Goal: Information Seeking & Learning: Learn about a topic

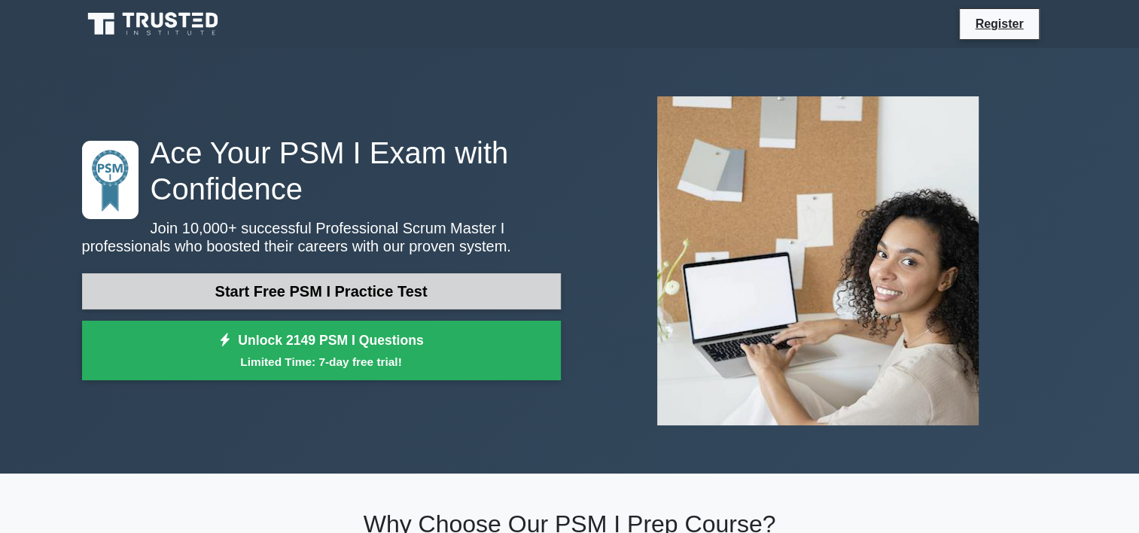
click at [379, 297] on link "Start Free PSM I Practice Test" at bounding box center [321, 291] width 479 height 36
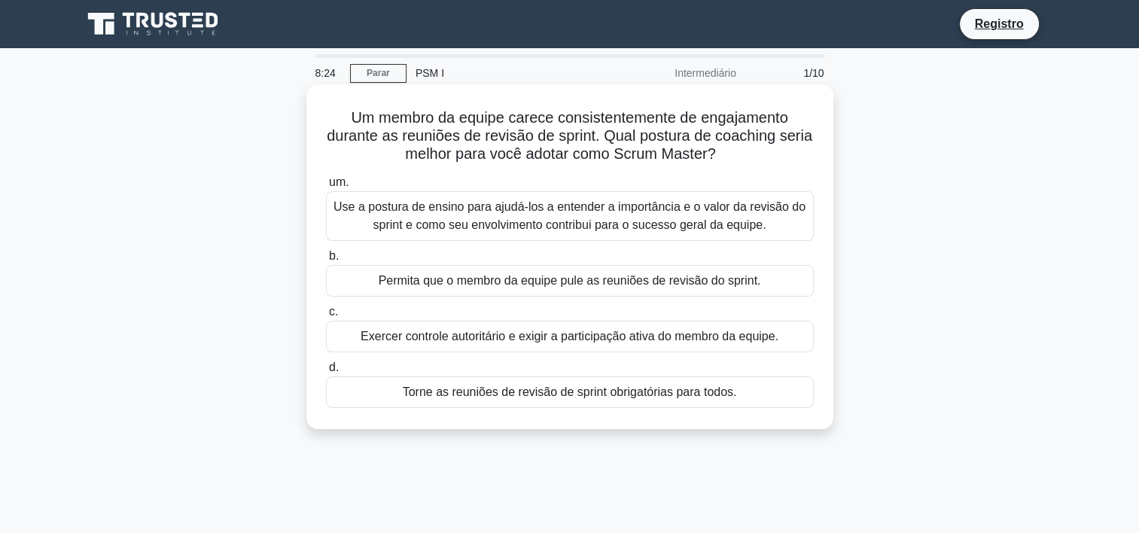
click at [465, 229] on div "Use a postura de ensino para ajudá-los a entender a importância e o valor da re…" at bounding box center [570, 216] width 488 height 50
click at [326, 187] on input "um. Use a postura de ensino para ajudá-los a entender a importância e o valor d…" at bounding box center [326, 183] width 0 height 10
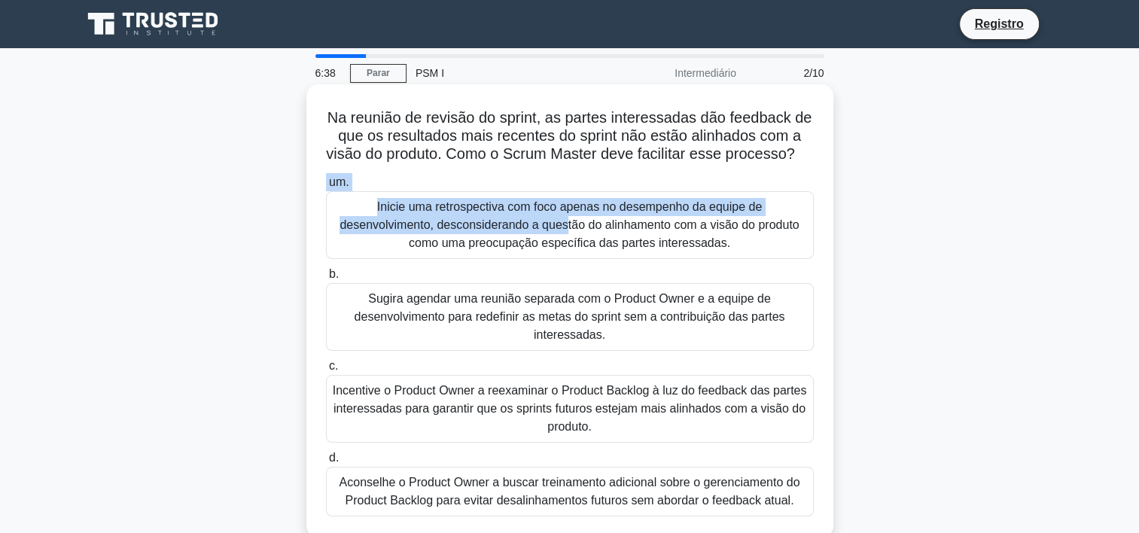
drag, startPoint x: 559, startPoint y: 239, endPoint x: 610, endPoint y: 176, distance: 81.3
click at [610, 176] on div "Na reunião de revisão do sprint, as partes interessadas dão feedback de que os …" at bounding box center [569, 310] width 515 height 441
click at [554, 250] on div "Inicie uma retrospectiva com foco apenas no desempenho da equipe de desenvolvim…" at bounding box center [570, 225] width 488 height 68
click at [326, 187] on input "um. Inicie uma retrospectiva com foco apenas no desempenho da equipe de desenvo…" at bounding box center [326, 183] width 0 height 10
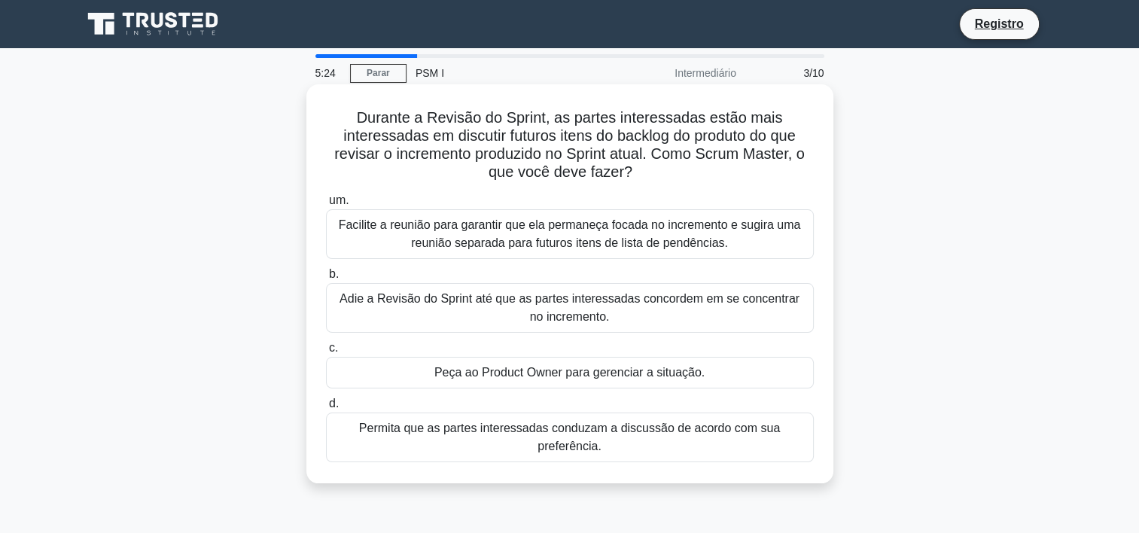
click at [528, 236] on div "Facilite a reunião para garantir que ela permaneça focada no incremento e sugir…" at bounding box center [570, 234] width 488 height 50
click at [326, 205] on input "um. Facilite a reunião para garantir que ela permaneça focada no incremento e s…" at bounding box center [326, 201] width 0 height 10
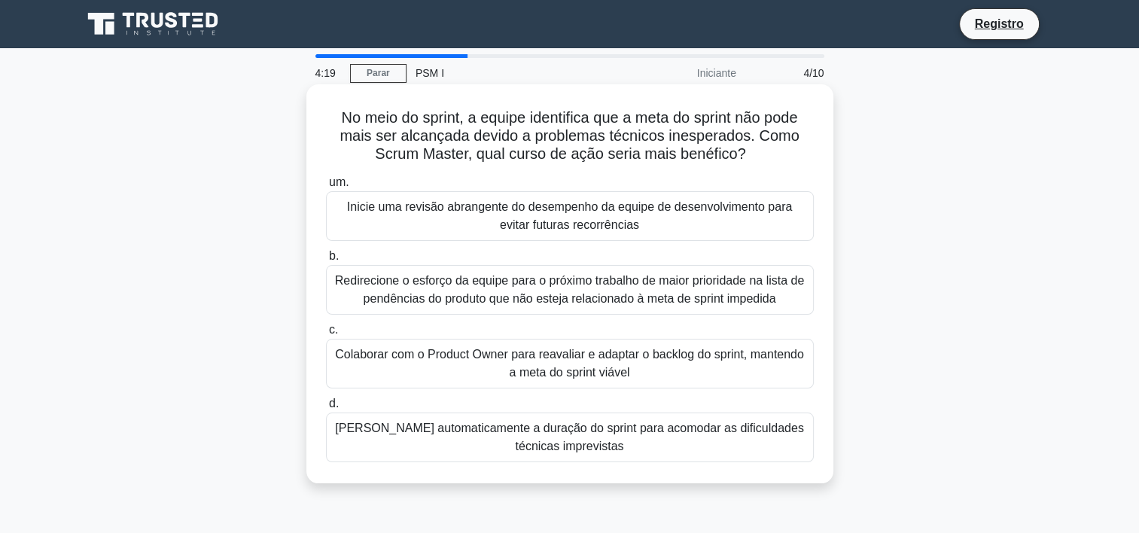
click at [532, 353] on div "Colaborar com o Product Owner para reavaliar e adaptar o backlog do sprint, man…" at bounding box center [570, 364] width 488 height 50
click at [326, 335] on input "c. Colaborar com o Product Owner para reavaliar e adaptar o backlog do sprint, …" at bounding box center [326, 330] width 0 height 10
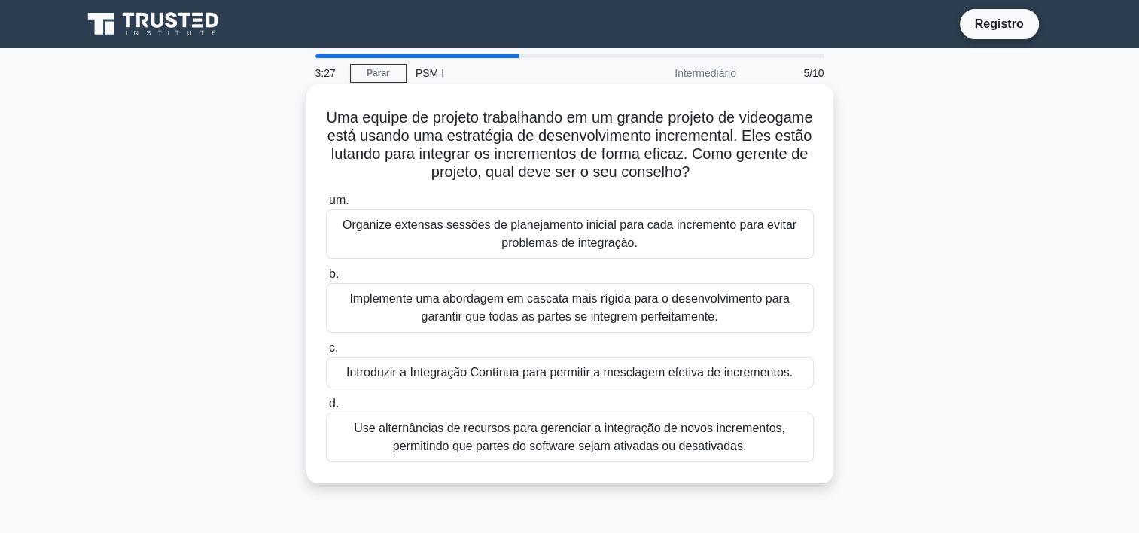
click at [496, 375] on div "Introduzir a Integração Contínua para permitir a mesclagem efetiva de increment…" at bounding box center [570, 373] width 488 height 32
click at [326, 353] on input "c. Introduzir a Integração Contínua para permitir a mesclagem efetiva de increm…" at bounding box center [326, 348] width 0 height 10
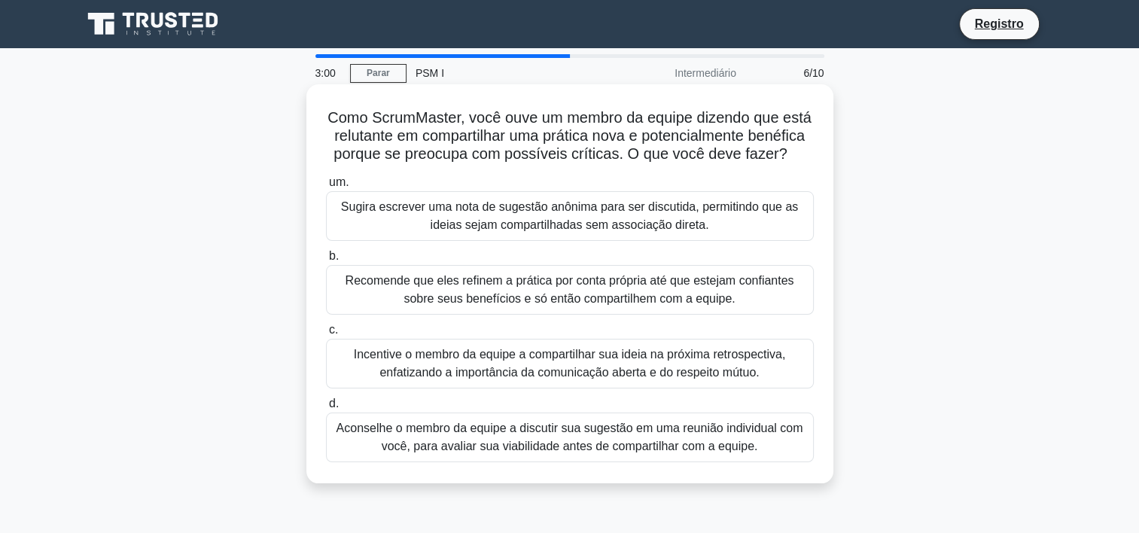
click at [484, 378] on div "Incentive o membro da equipe a compartilhar sua ideia na próxima retrospectiva,…" at bounding box center [570, 364] width 488 height 50
click at [326, 335] on input "c. Incentive o membro da equipe a compartilhar sua ideia na próxima retrospecti…" at bounding box center [326, 330] width 0 height 10
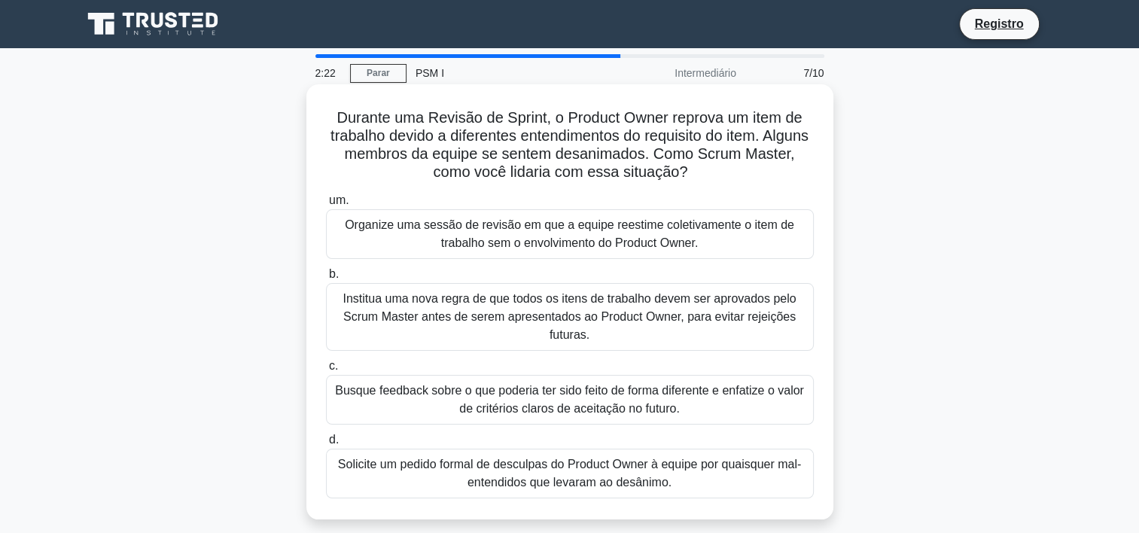
click at [524, 400] on div "Busque feedback sobre o que poderia ter sido feito de forma diferente e enfatiz…" at bounding box center [570, 400] width 488 height 50
click at [326, 371] on input "c. Busque feedback sobre o que poderia ter sido feito de forma diferente e enfa…" at bounding box center [326, 366] width 0 height 10
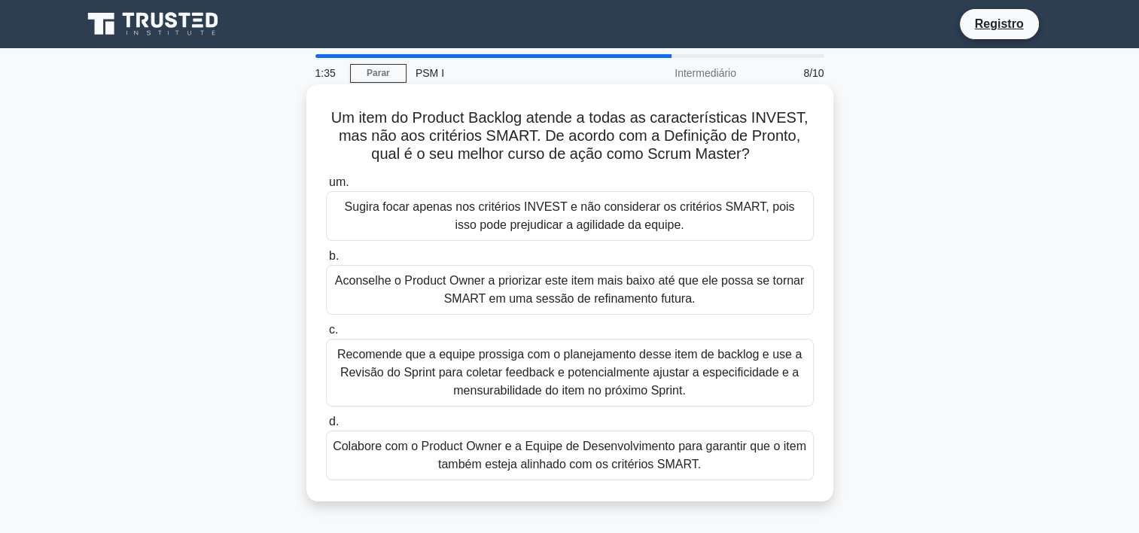
click at [597, 367] on div "Recomende que a equipe prossiga com o planejamento desse item de backlog e use …" at bounding box center [570, 373] width 488 height 68
click at [326, 335] on input "c. Recomende que a equipe prossiga com o planejamento desse item de backlog e u…" at bounding box center [326, 330] width 0 height 10
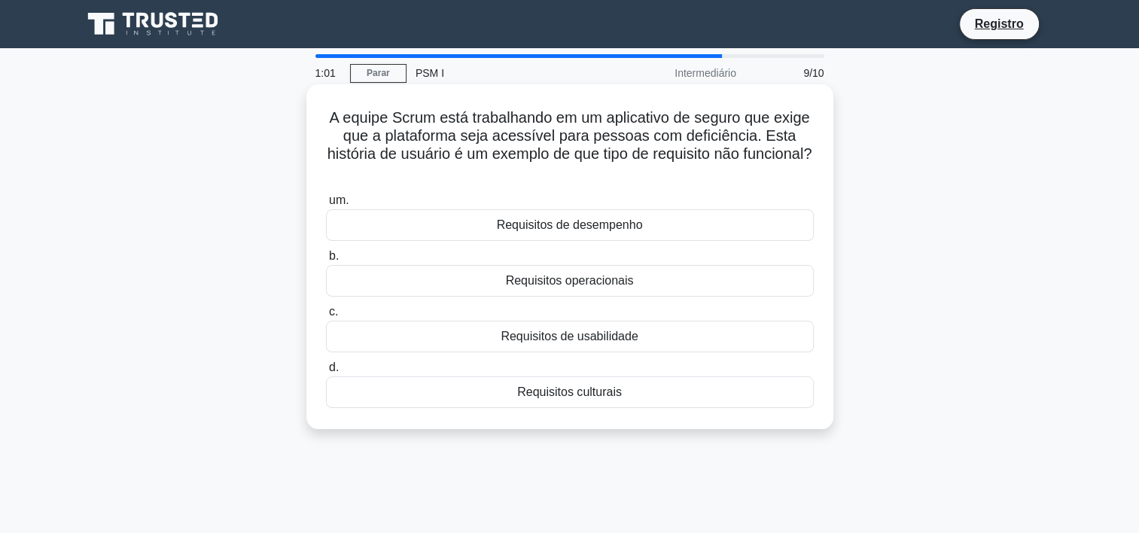
click at [559, 340] on div "Requisitos de usabilidade" at bounding box center [570, 337] width 488 height 32
click at [326, 317] on input "c. Requisitos de usabilidade" at bounding box center [326, 312] width 0 height 10
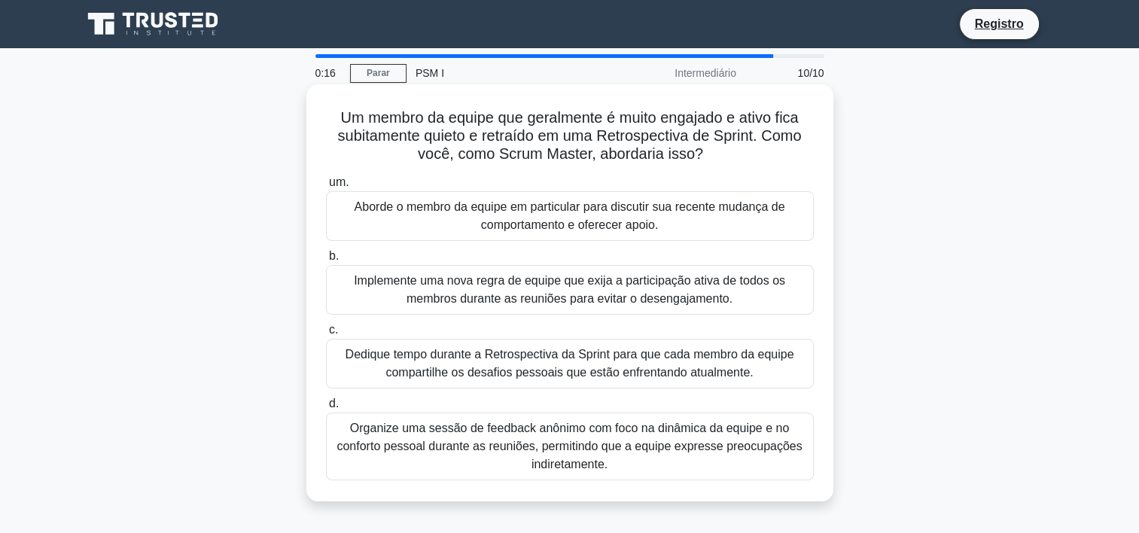
click at [500, 223] on div "Aborde o membro da equipe em particular para discutir sua recente mudança de co…" at bounding box center [570, 216] width 488 height 50
click at [326, 187] on input "um. Aborde o membro da equipe em particular para discutir sua recente mudança d…" at bounding box center [326, 183] width 0 height 10
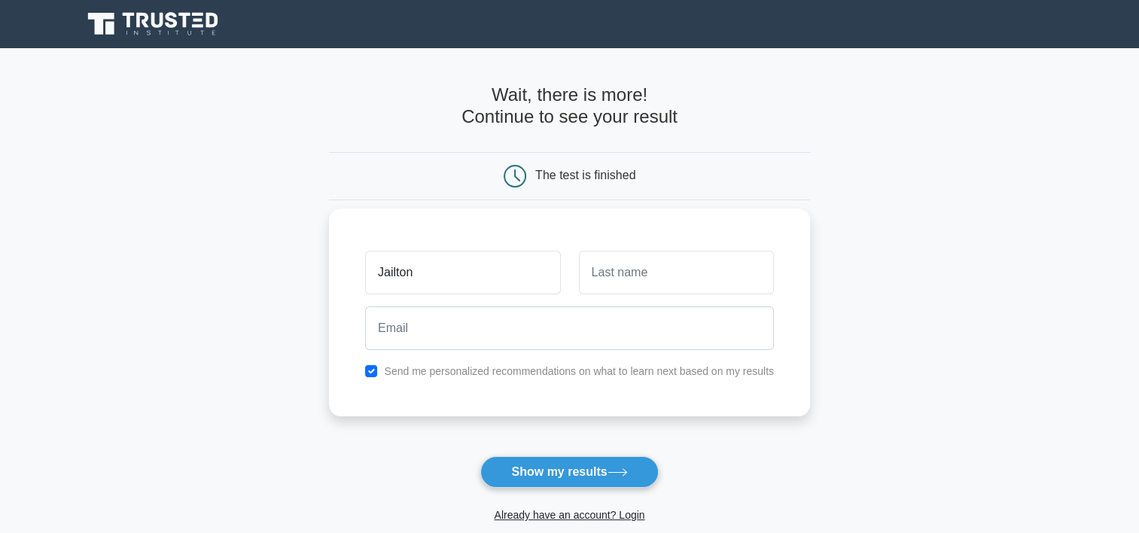
type input "Jailton"
click at [629, 274] on input "text" at bounding box center [676, 273] width 195 height 44
type input "Junior"
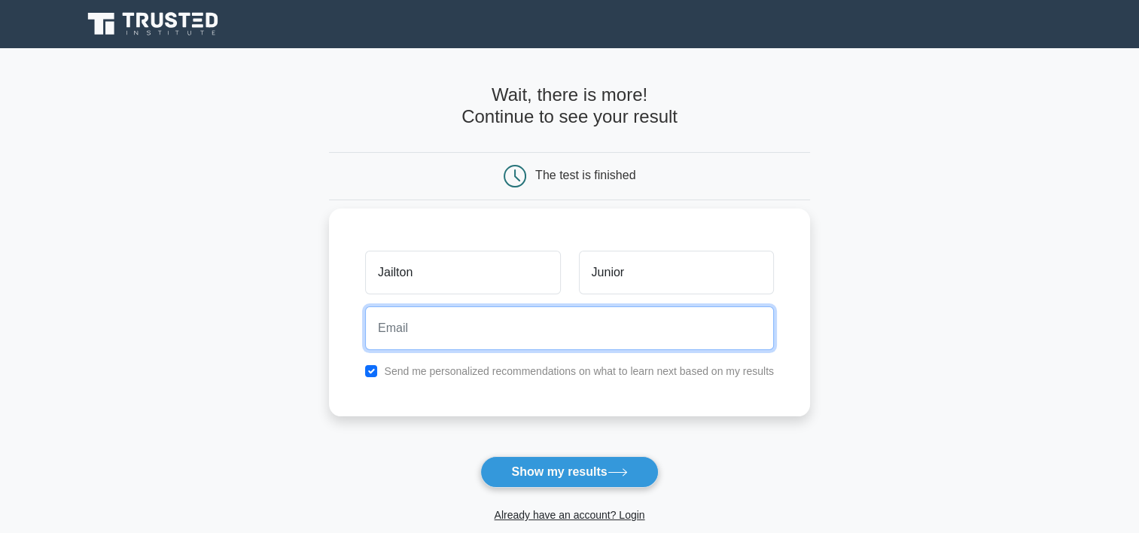
click at [515, 333] on input "email" at bounding box center [569, 328] width 409 height 44
type input "jjuunniioorr@gmail.com"
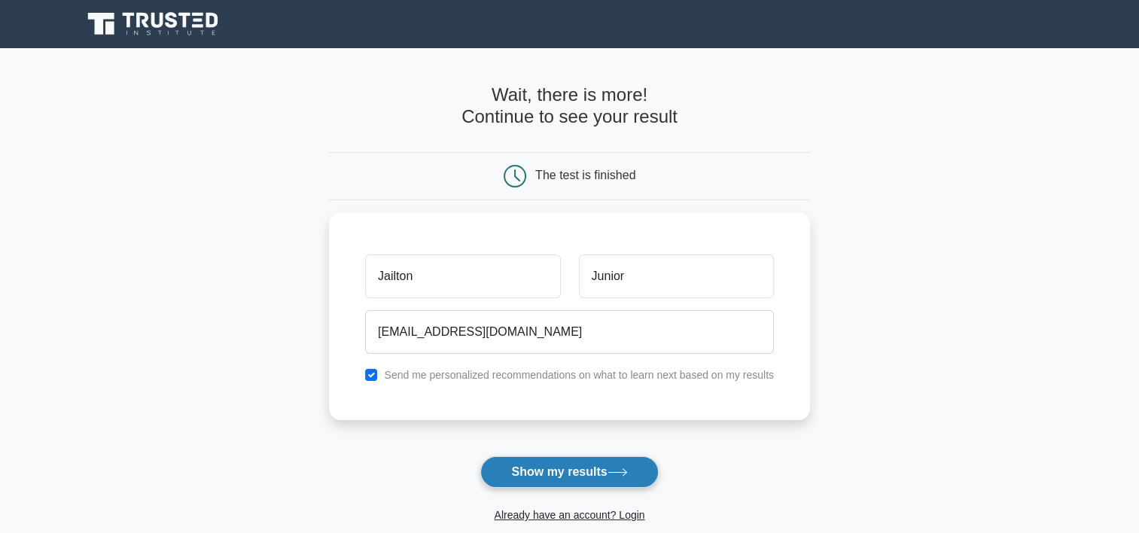
click at [593, 473] on button "Show my results" at bounding box center [569, 472] width 178 height 32
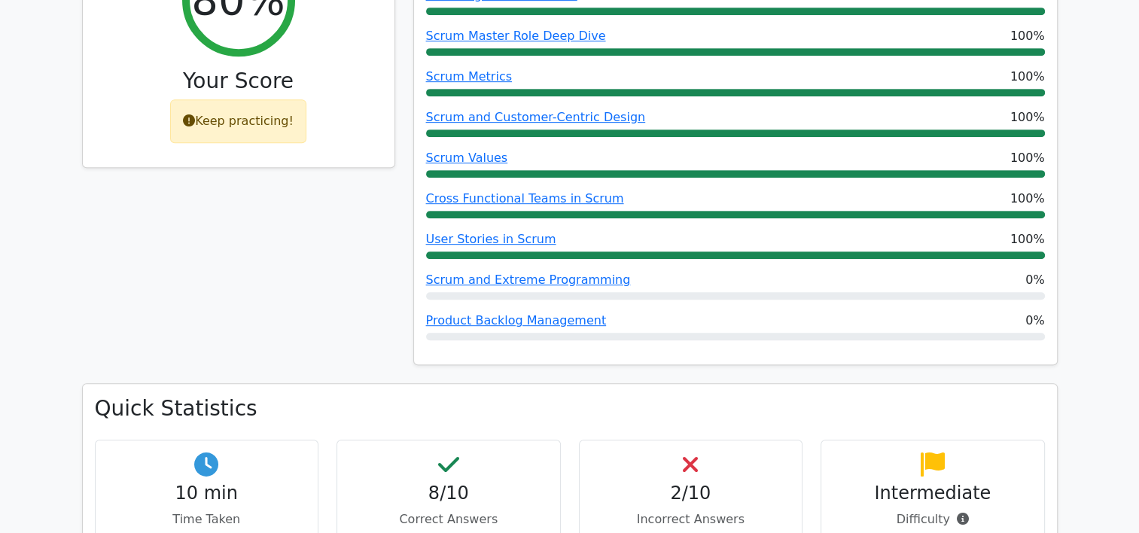
scroll to position [753, 0]
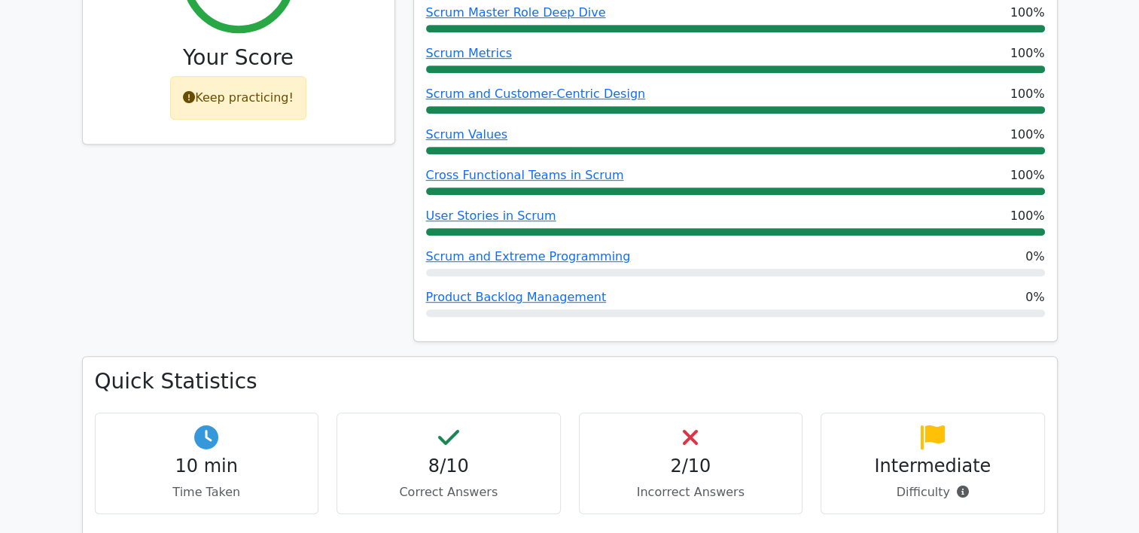
click at [692, 425] on icon at bounding box center [690, 437] width 15 height 24
click at [697, 425] on icon at bounding box center [690, 437] width 15 height 24
click at [689, 422] on div "2/10 Incorrect Answers" at bounding box center [691, 463] width 224 height 102
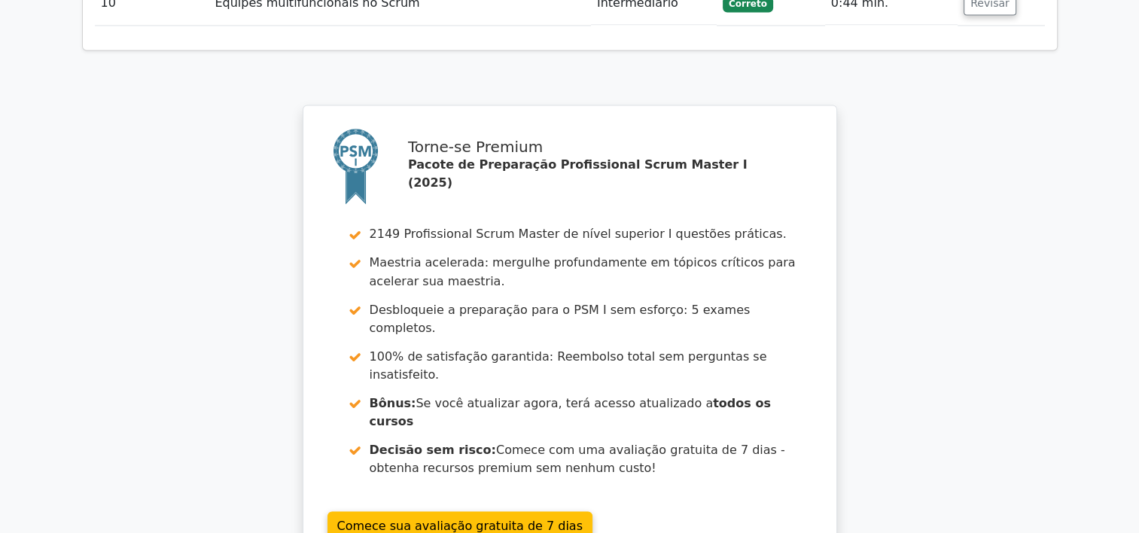
scroll to position [2710, 0]
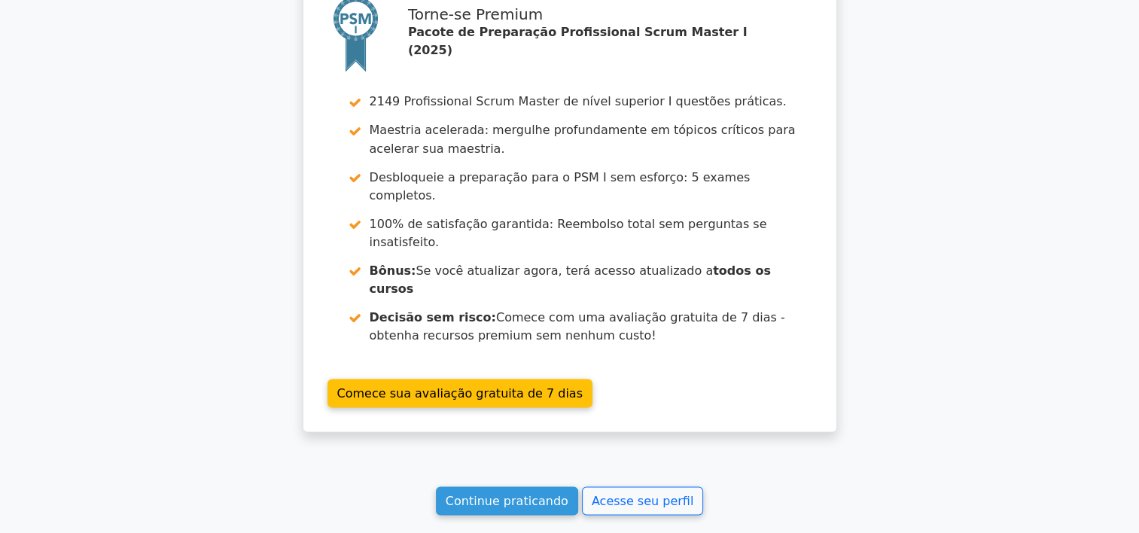
drag, startPoint x: 1055, startPoint y: 0, endPoint x: 166, endPoint y: 148, distance: 902.0
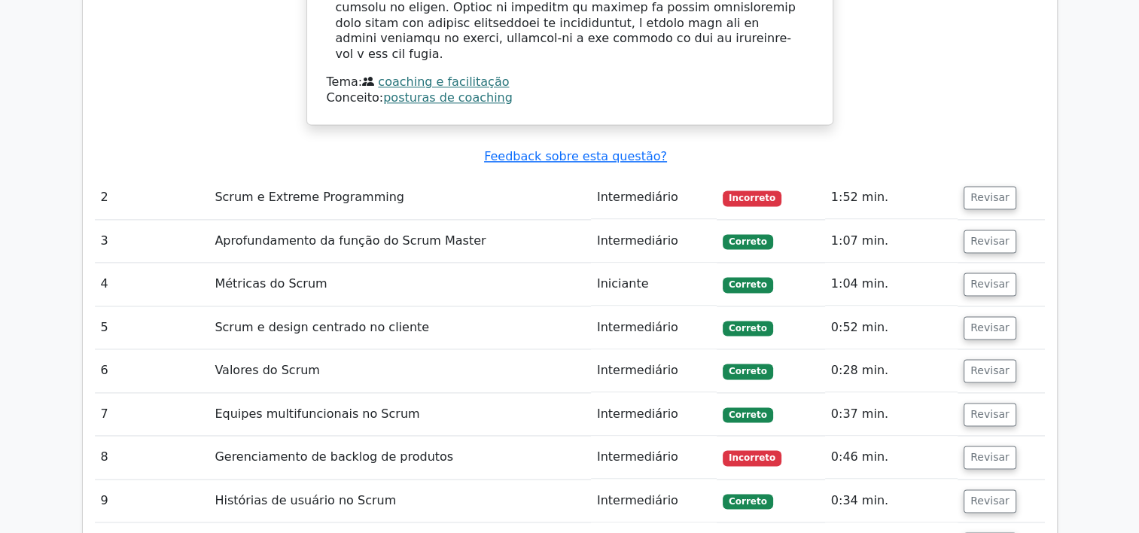
scroll to position [1957, 0]
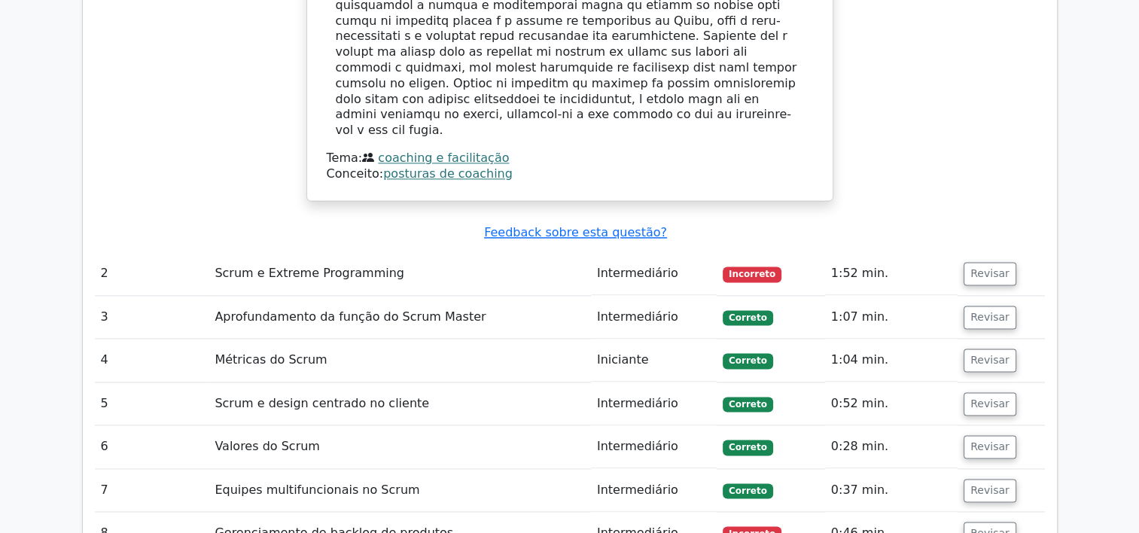
click at [291, 252] on td "Scrum e Extreme Programming" at bounding box center [399, 273] width 382 height 43
drag, startPoint x: 298, startPoint y: 132, endPoint x: 590, endPoint y: 133, distance: 292.1
click at [590, 252] on td "Scrum e Extreme Programming" at bounding box center [399, 273] width 382 height 43
click at [988, 262] on button "Revisar" at bounding box center [989, 273] width 53 height 23
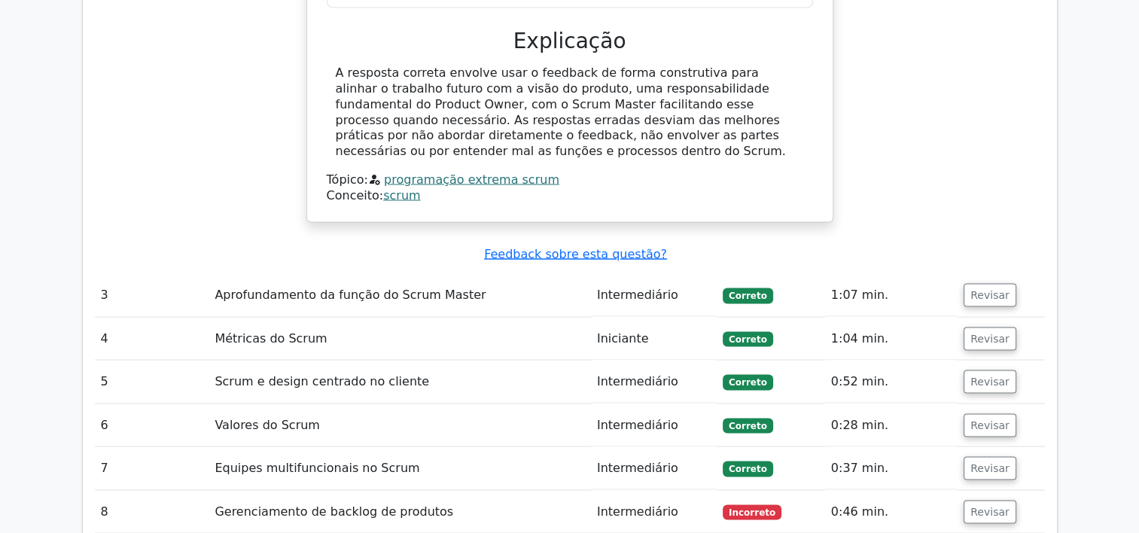
scroll to position [2710, 0]
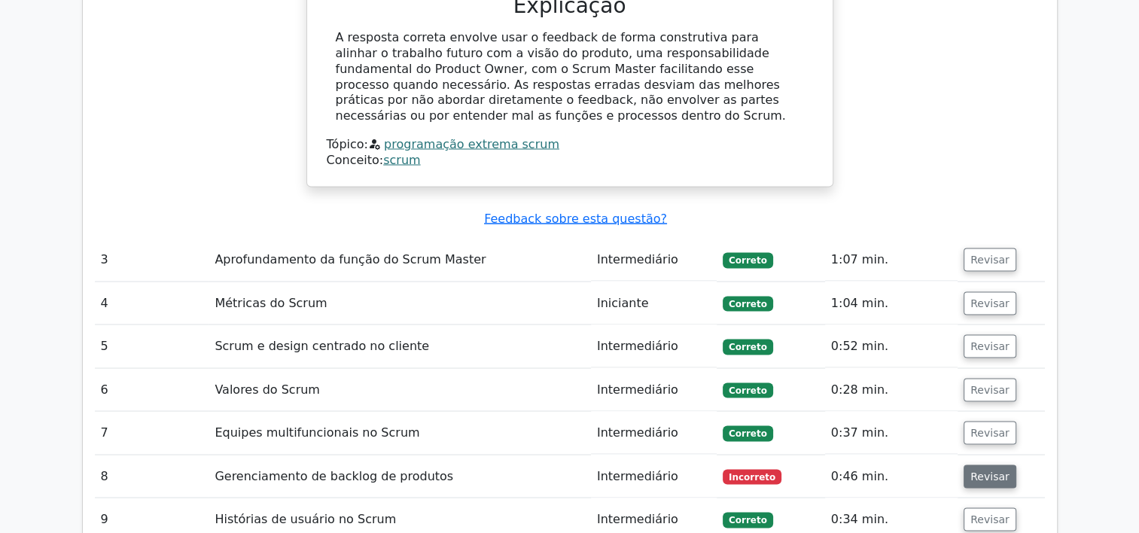
click at [989, 464] on button "Revisar" at bounding box center [989, 475] width 53 height 23
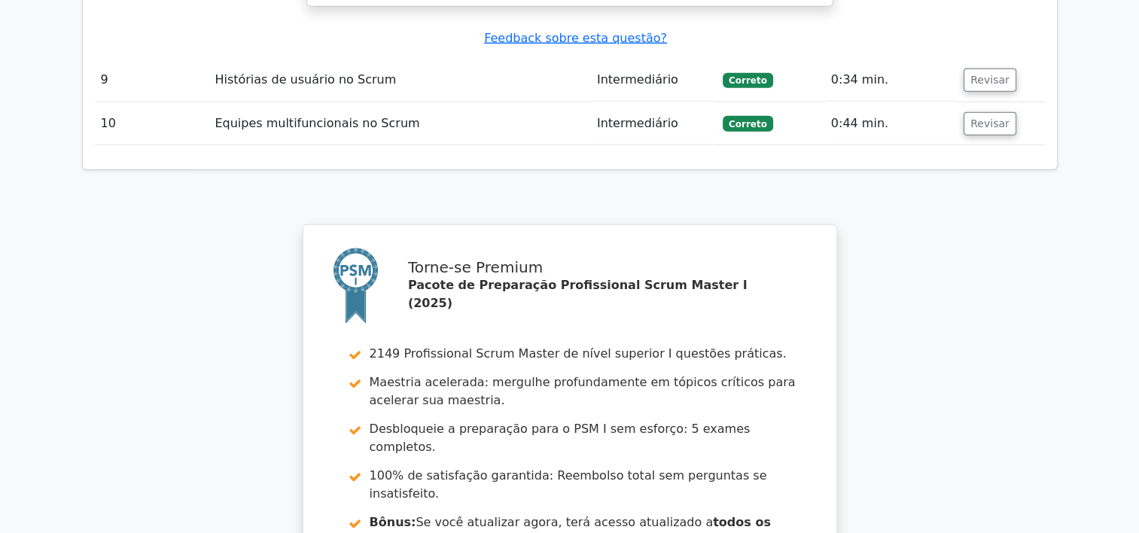
scroll to position [3914, 0]
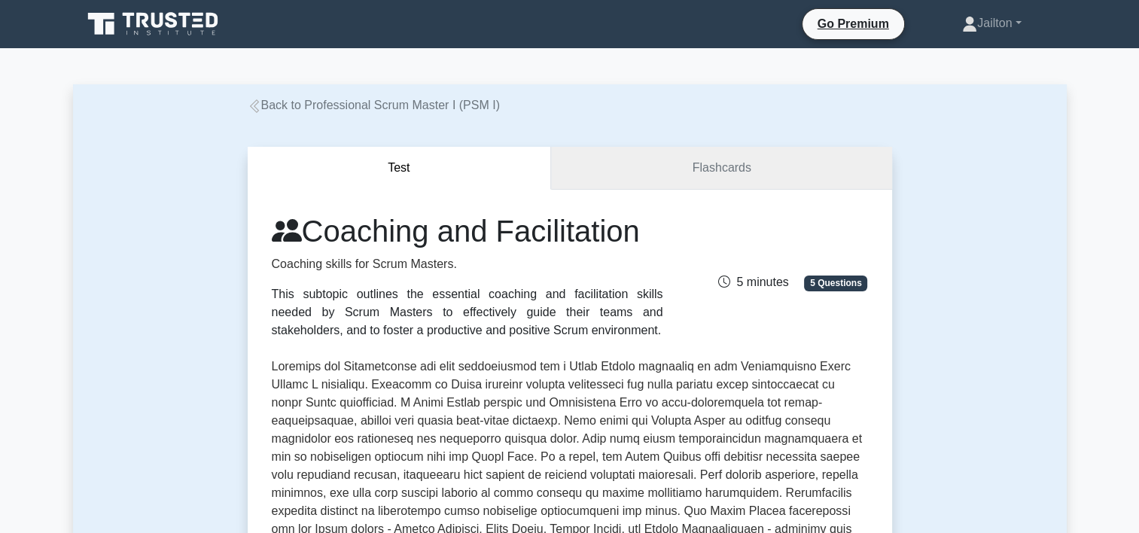
click at [677, 166] on link "Flashcards" at bounding box center [721, 168] width 340 height 43
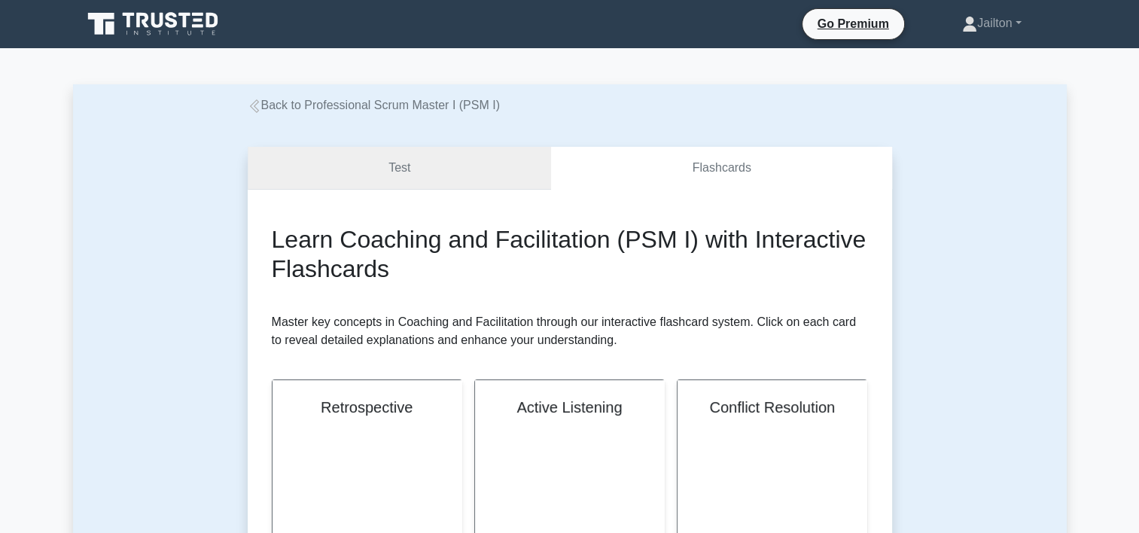
click at [420, 174] on link "Test" at bounding box center [400, 168] width 304 height 43
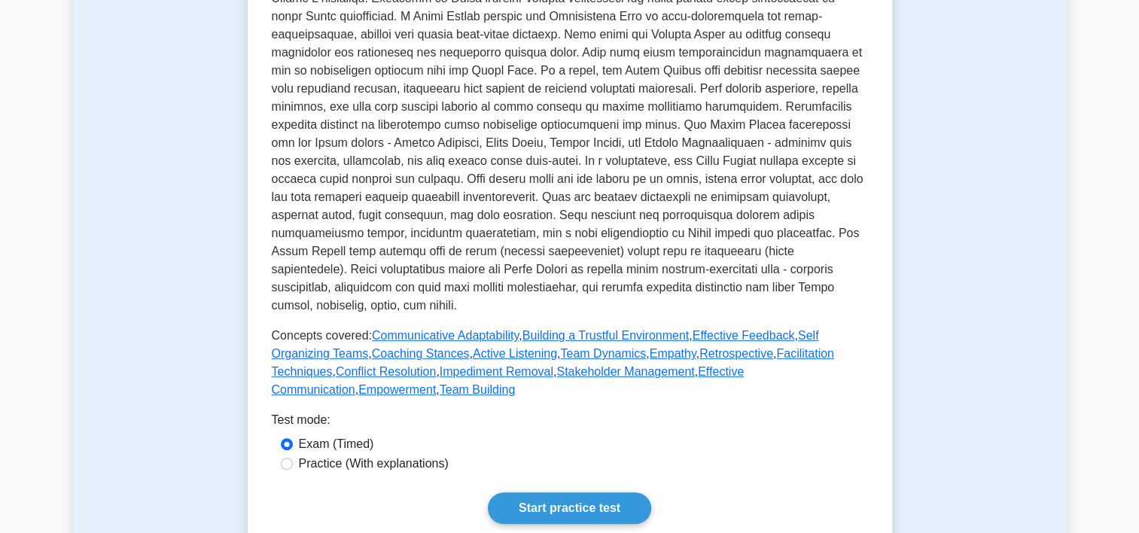
scroll to position [376, 0]
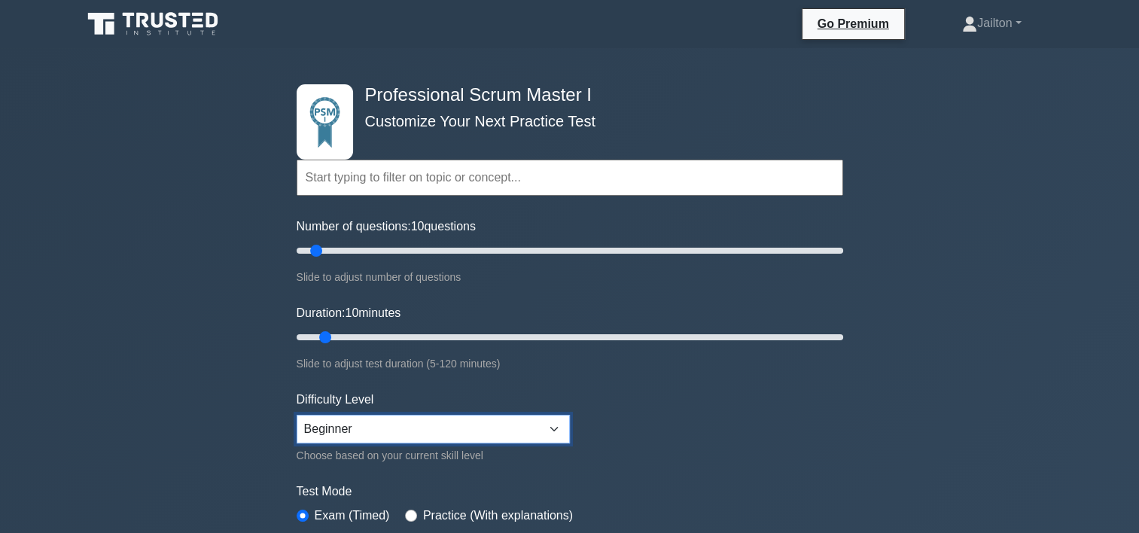
click at [550, 428] on select "Beginner Intermediate Expert" at bounding box center [433, 429] width 273 height 29
drag, startPoint x: 550, startPoint y: 428, endPoint x: 558, endPoint y: 425, distance: 8.1
click at [550, 428] on select "Beginner Intermediate Expert" at bounding box center [433, 429] width 273 height 29
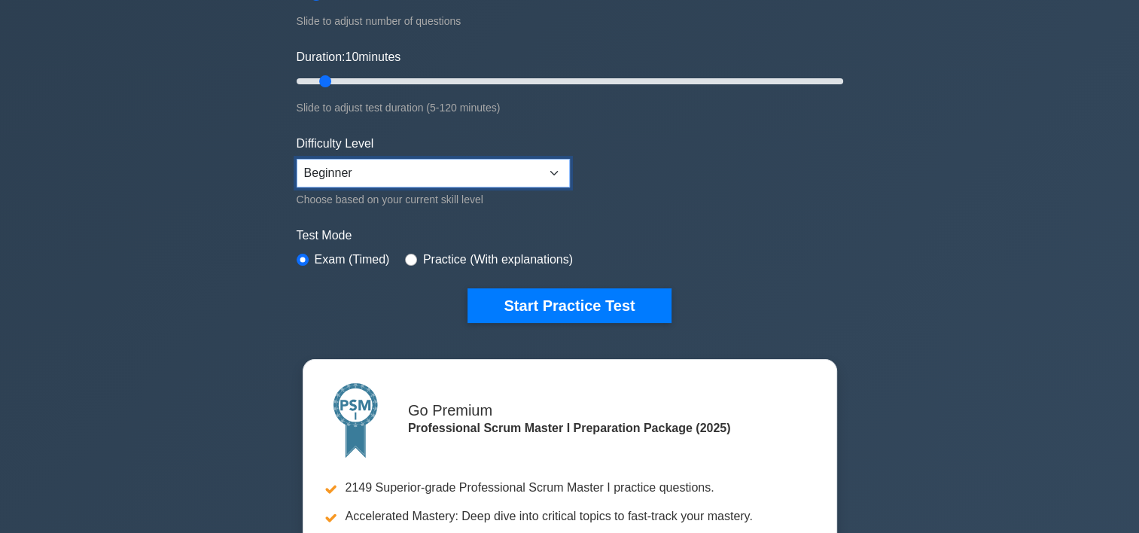
scroll to position [301, 0]
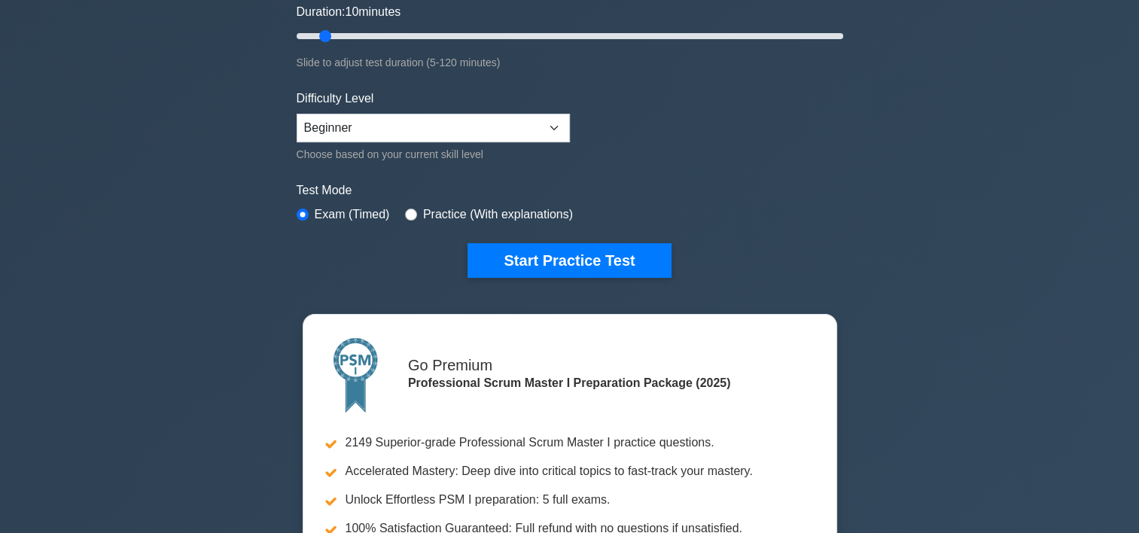
click at [405, 215] on div "Practice (With explanations)" at bounding box center [489, 214] width 168 height 18
click at [407, 215] on input "radio" at bounding box center [411, 214] width 12 height 12
radio input "true"
click at [304, 209] on input "radio" at bounding box center [303, 214] width 12 height 12
radio input "true"
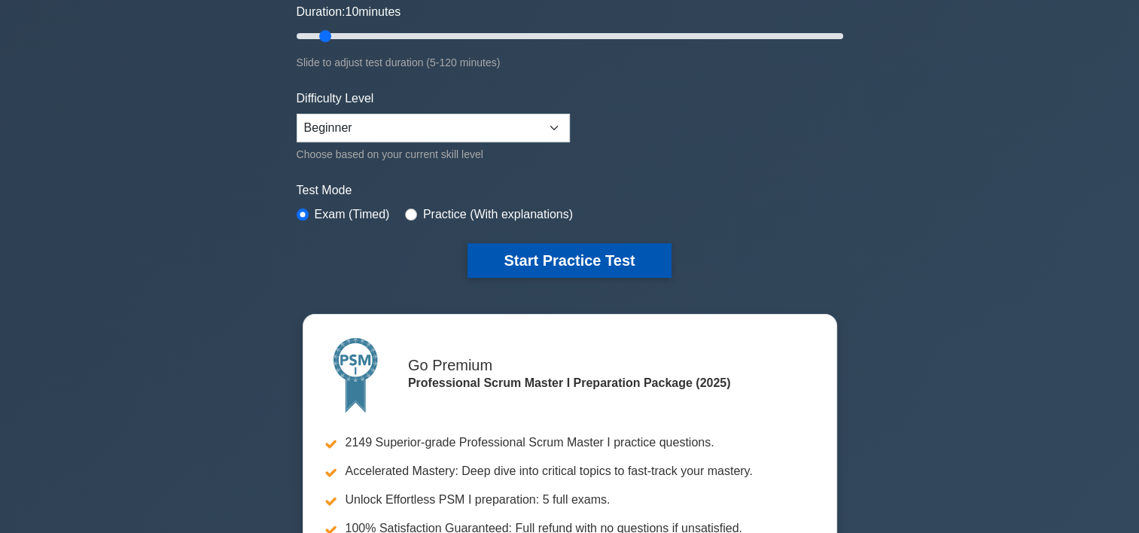
click at [578, 265] on button "Start Practice Test" at bounding box center [568, 260] width 203 height 35
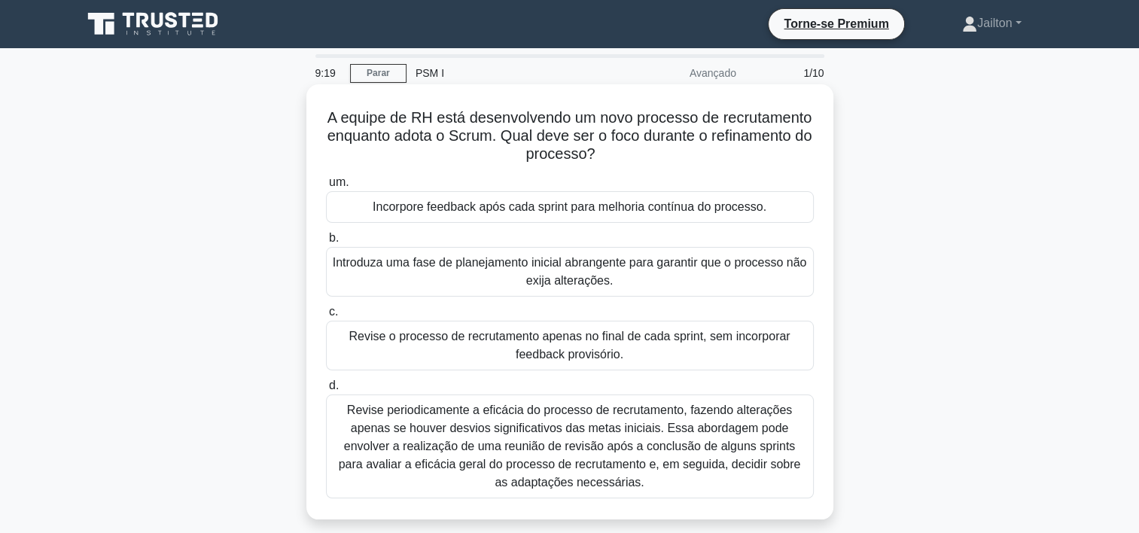
click at [577, 212] on div "Incorpore feedback após cada sprint para melhoria contínua do processo." at bounding box center [570, 207] width 488 height 32
click at [326, 187] on input "um. Incorpore feedback após cada sprint para melhoria contínua do processo." at bounding box center [326, 183] width 0 height 10
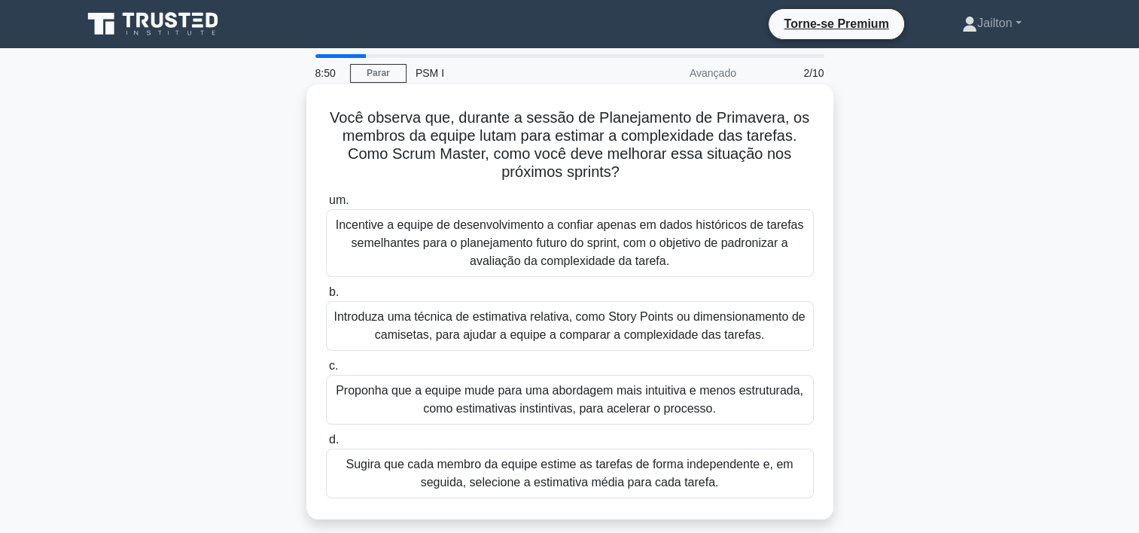
scroll to position [75, 0]
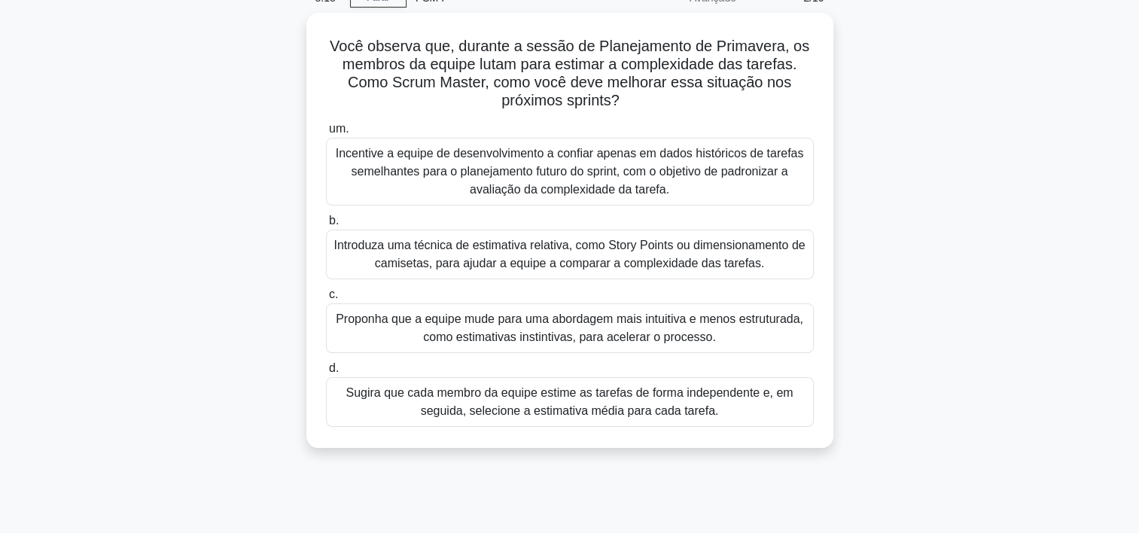
drag, startPoint x: 890, startPoint y: 280, endPoint x: 927, endPoint y: 301, distance: 43.1
click at [925, 311] on div "Você observa que, durante a sessão de Planejamento de Primavera, os membros da …" at bounding box center [570, 239] width 994 height 453
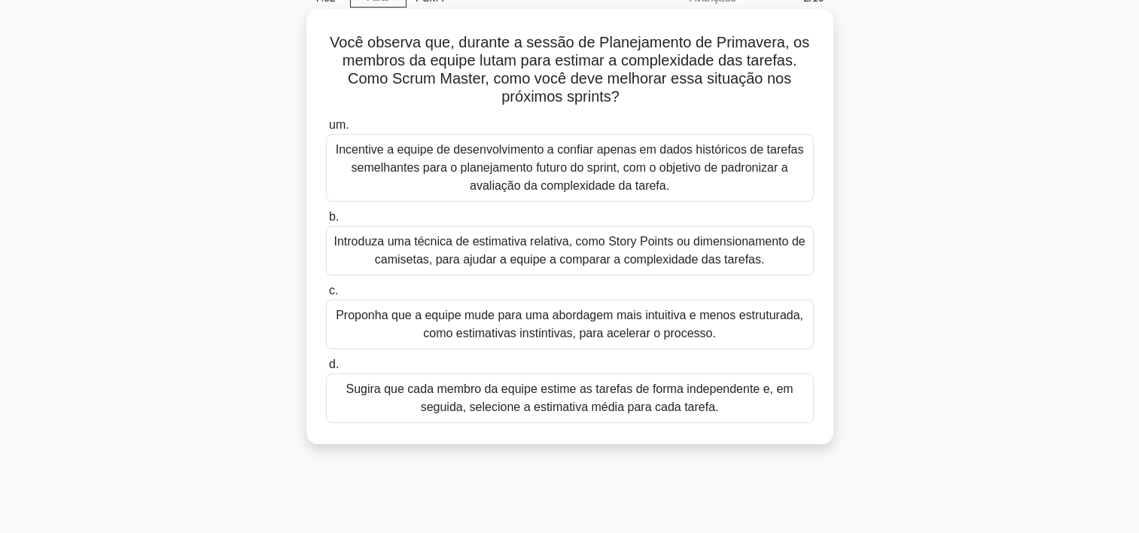
click at [590, 170] on div "Incentive a equipe de desenvolvimento a confiar apenas em dados históricos de t…" at bounding box center [570, 168] width 488 height 68
click at [326, 130] on input "um. Incentive a equipe de desenvolvimento a confiar apenas em dados históricos …" at bounding box center [326, 125] width 0 height 10
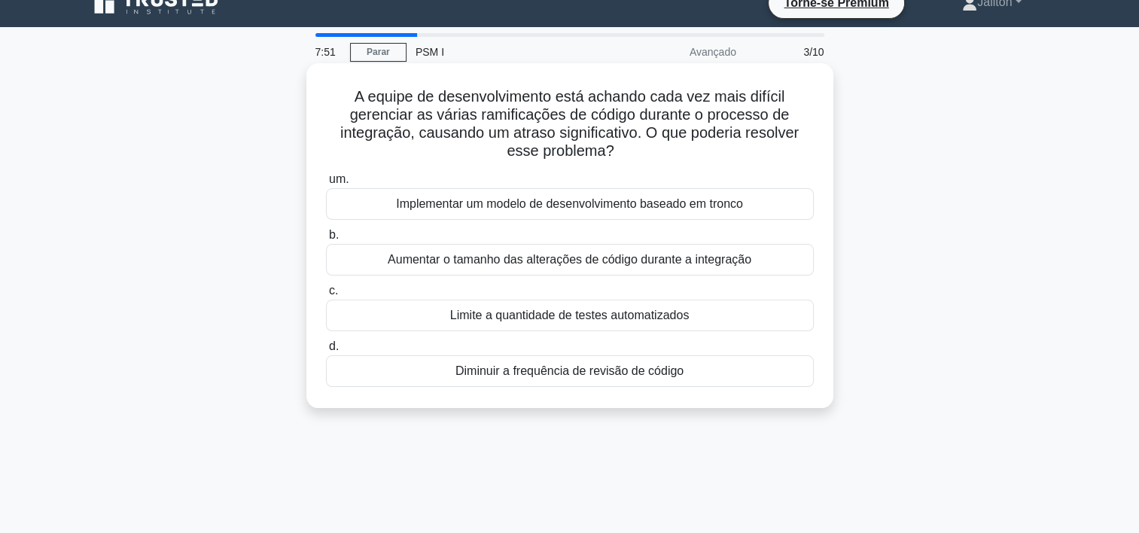
scroll to position [0, 0]
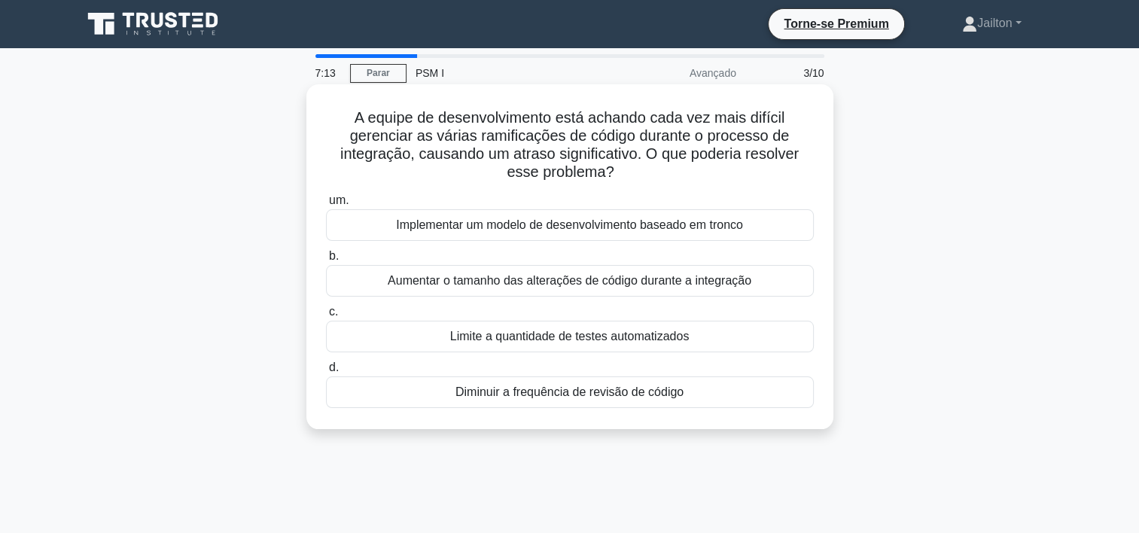
click at [515, 226] on div "Implementar um modelo de desenvolvimento baseado em tronco" at bounding box center [570, 225] width 488 height 32
click at [326, 205] on input "um. Implementar um modelo de desenvolvimento baseado em tronco" at bounding box center [326, 201] width 0 height 10
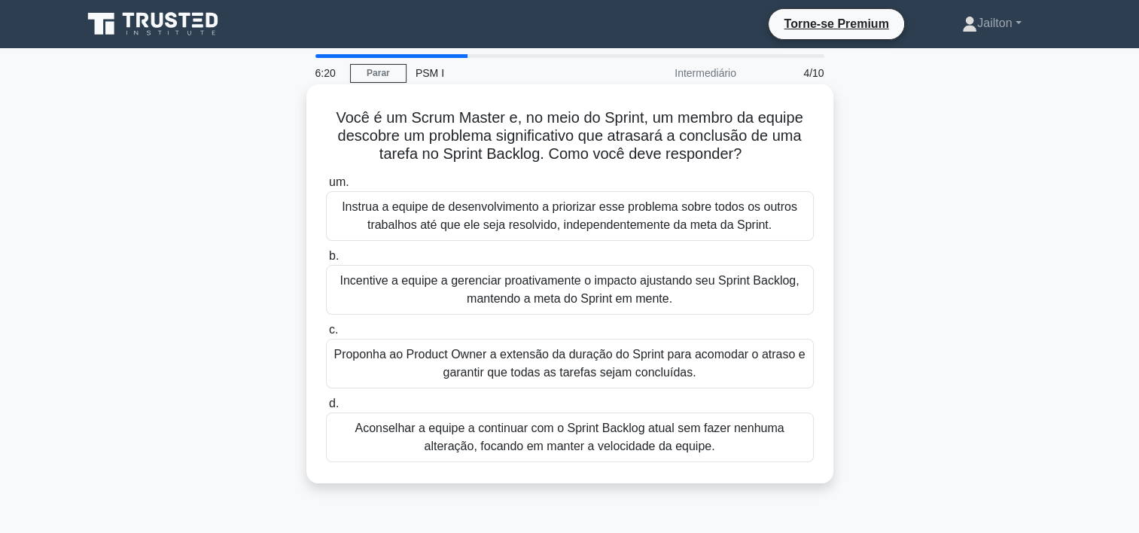
click at [572, 286] on div "Incentive a equipe a gerenciar proativamente o impacto ajustando seu Sprint Bac…" at bounding box center [570, 290] width 488 height 50
click at [326, 261] on input "b. Incentive a equipe a gerenciar proativamente o impacto ajustando seu Sprint …" at bounding box center [326, 256] width 0 height 10
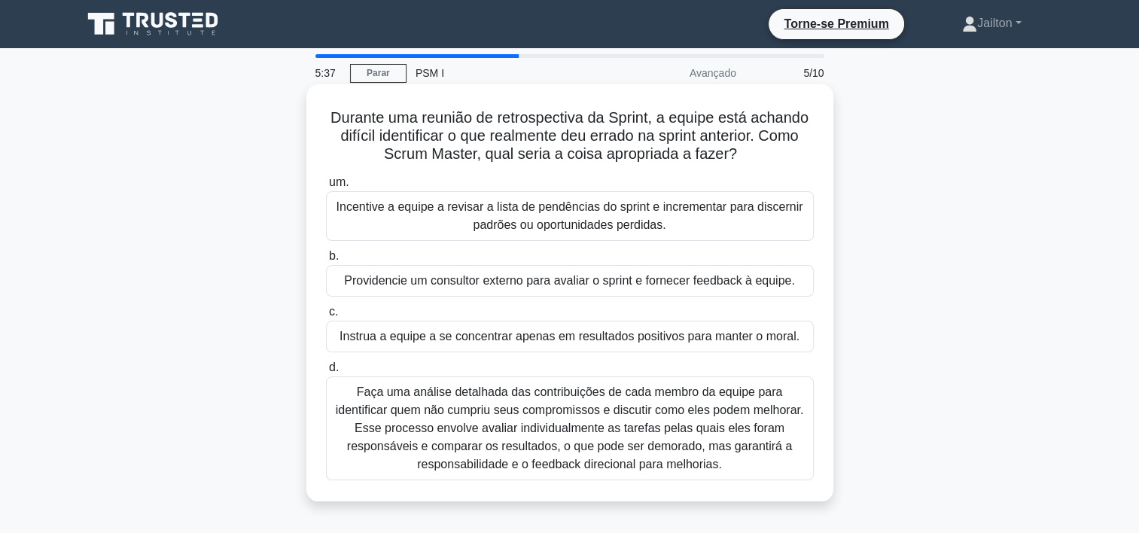
click at [587, 212] on div "Incentive a equipe a revisar a lista de pendências do sprint e incrementar para…" at bounding box center [570, 216] width 488 height 50
click at [326, 187] on input "um. Incentive a equipe a revisar a lista de pendências do sprint e incrementar …" at bounding box center [326, 183] width 0 height 10
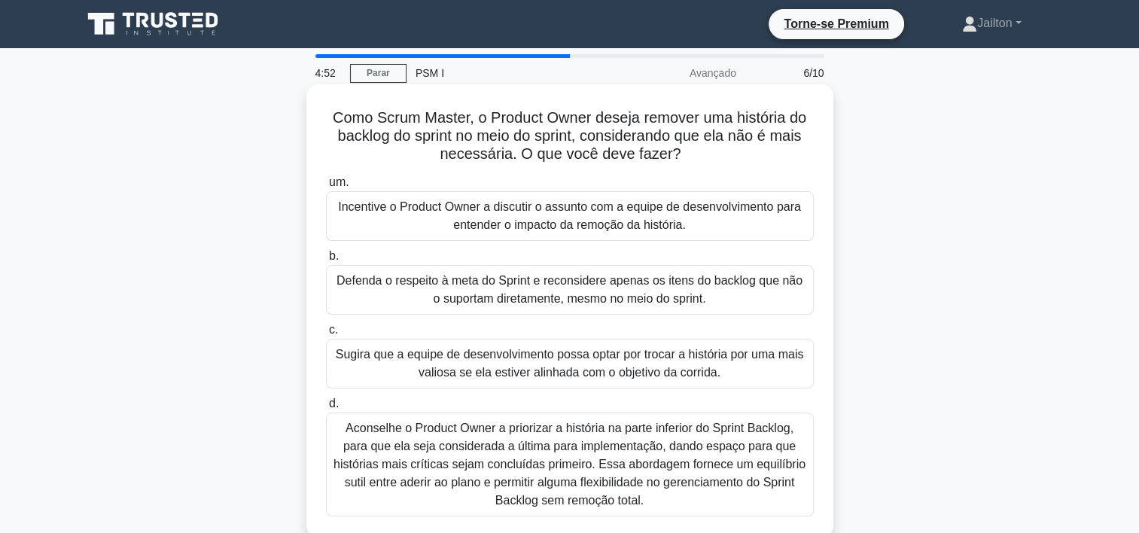
click at [536, 226] on div "Incentive o Product Owner a discutir o assunto com a equipe de desenvolvimento …" at bounding box center [570, 216] width 488 height 50
click at [326, 187] on input "um. Incentive o Product Owner a discutir o assunto com a equipe de desenvolvime…" at bounding box center [326, 183] width 0 height 10
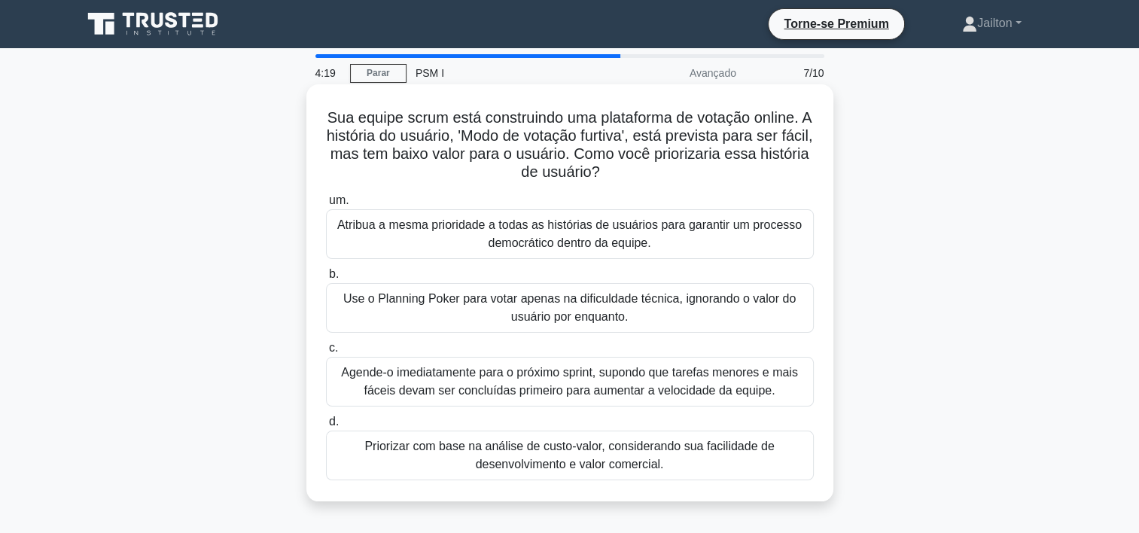
click at [573, 452] on div "Priorizar com base na análise de custo-valor, considerando sua facilidade de de…" at bounding box center [570, 456] width 488 height 50
click at [326, 427] on input "d. Priorizar com base na análise de custo-valor, considerando sua facilidade de…" at bounding box center [326, 422] width 0 height 10
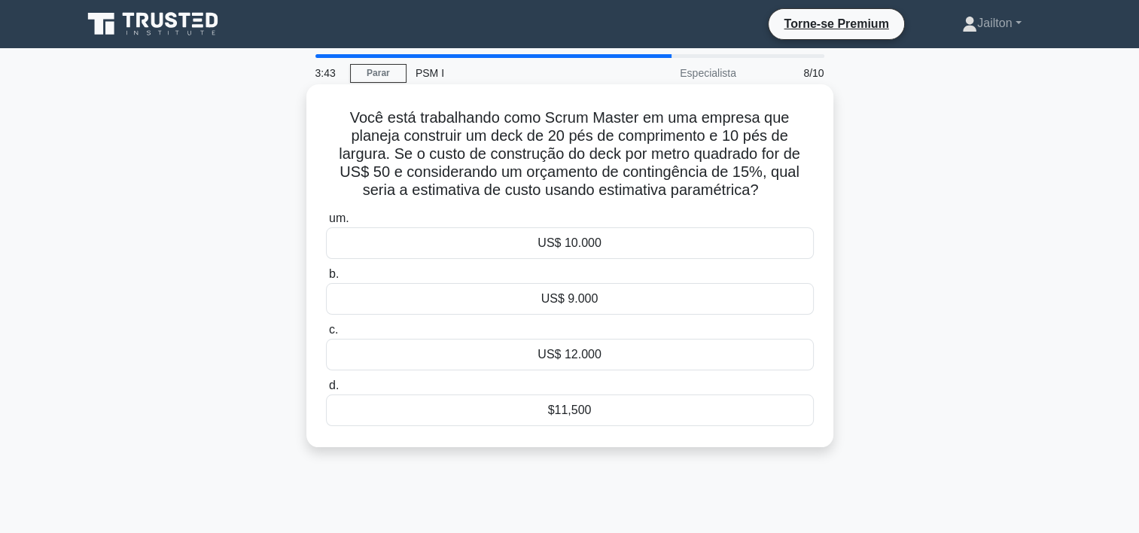
click at [591, 245] on div "US$ 10.000" at bounding box center [570, 243] width 488 height 32
click at [326, 224] on input "um. US$ 10.000" at bounding box center [326, 219] width 0 height 10
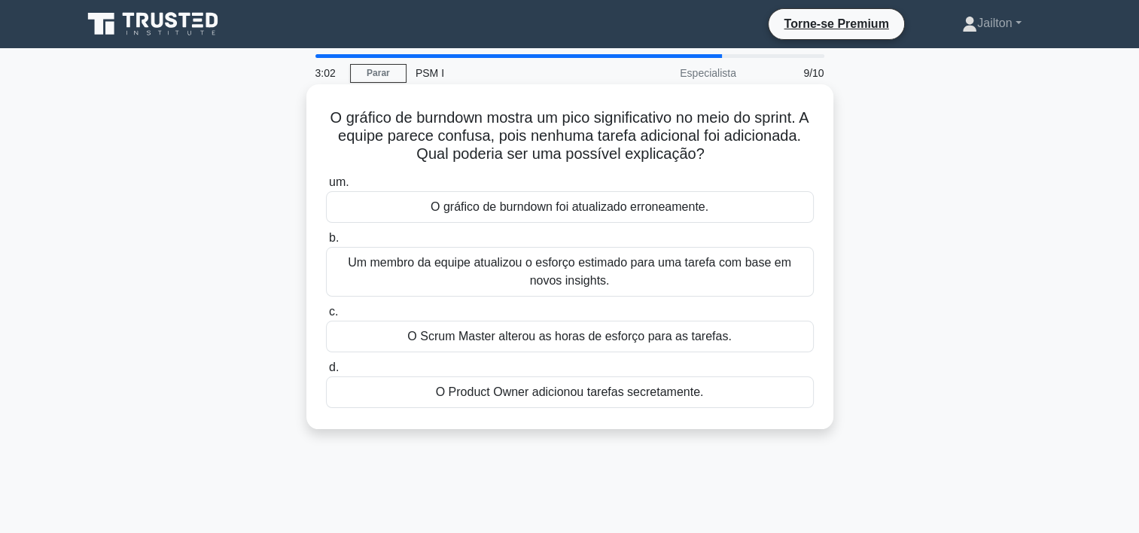
click at [574, 285] on div "Um membro da equipe atualizou o esforço estimado para uma tarefa com base em no…" at bounding box center [570, 272] width 488 height 50
click at [326, 243] on input "b. Um membro da equipe atualizou o esforço estimado para uma tarefa com base em…" at bounding box center [326, 238] width 0 height 10
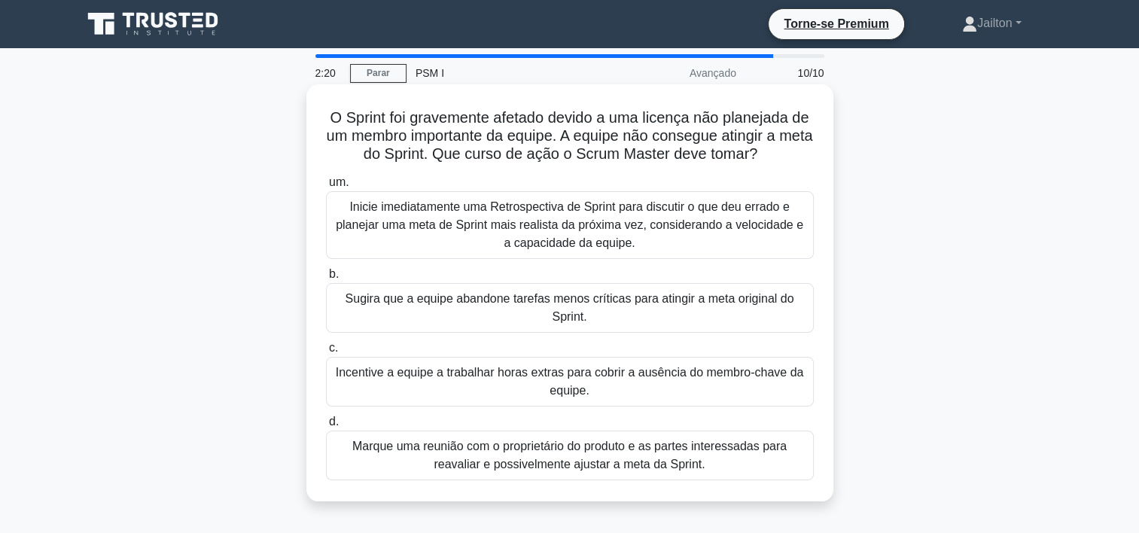
click at [584, 455] on div "Marque uma reunião com o proprietário do produto e as partes interessadas para …" at bounding box center [570, 456] width 488 height 50
click at [326, 427] on input "d. Marque uma reunião com o proprietário do produto e as partes interessadas pa…" at bounding box center [326, 422] width 0 height 10
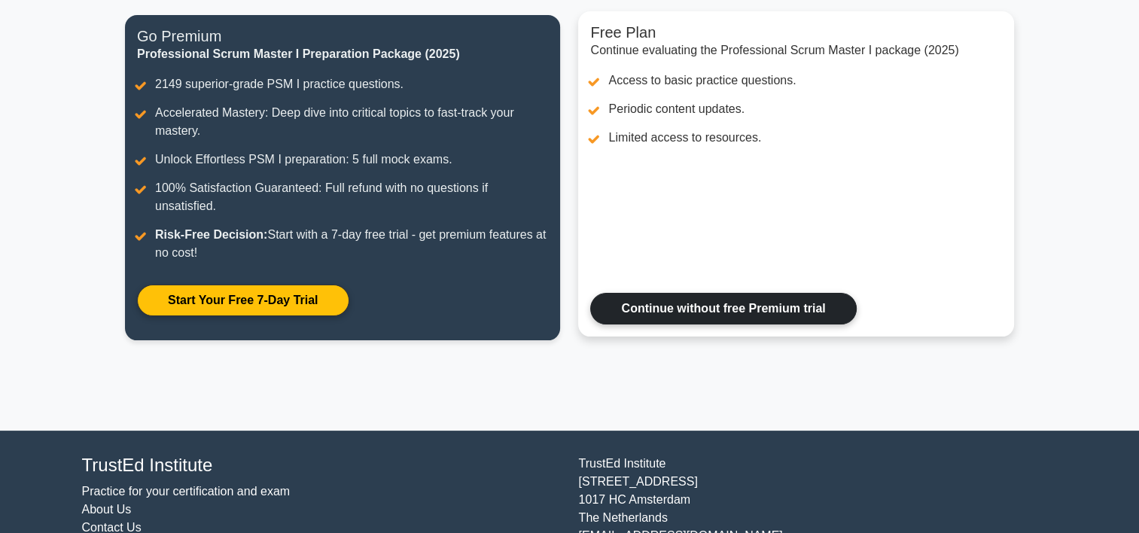
scroll to position [104, 0]
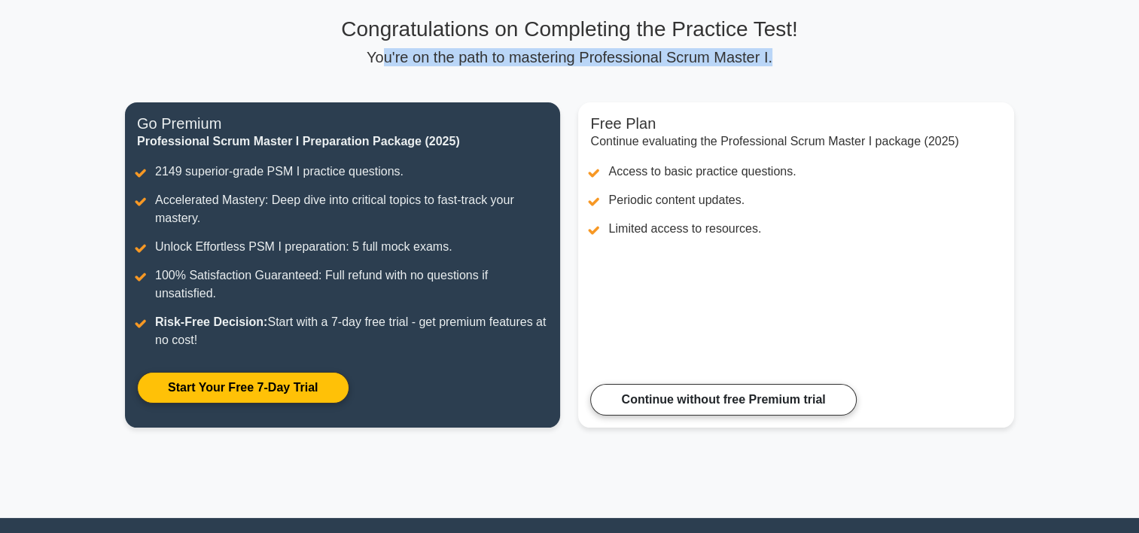
drag, startPoint x: 396, startPoint y: 50, endPoint x: 825, endPoint y: 45, distance: 429.1
click at [825, 45] on div "Congratulations on Completing the Practice Test! You're on the path to masterin…" at bounding box center [569, 42] width 889 height 50
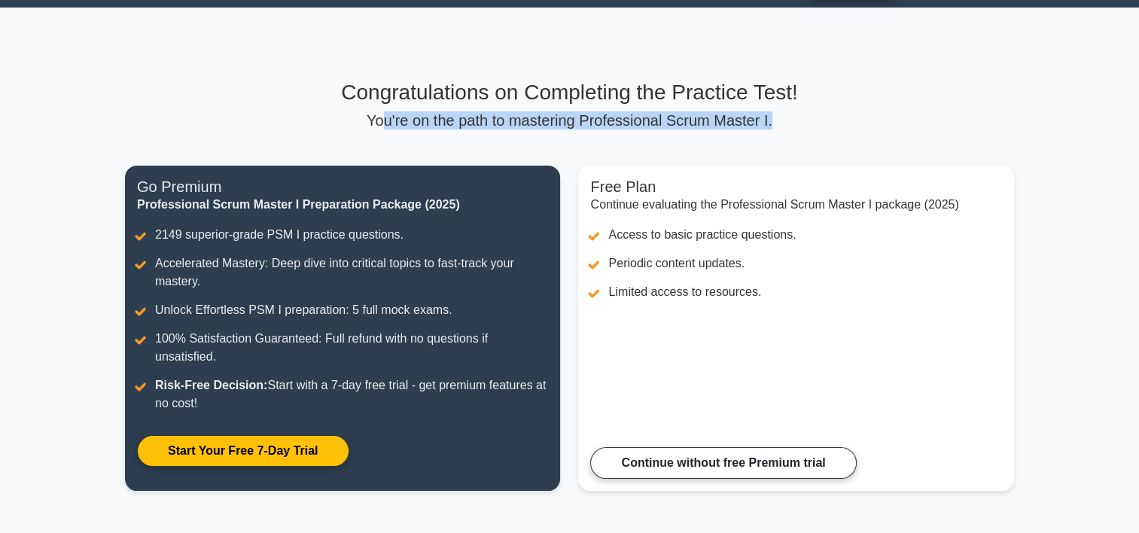
scroll to position [0, 0]
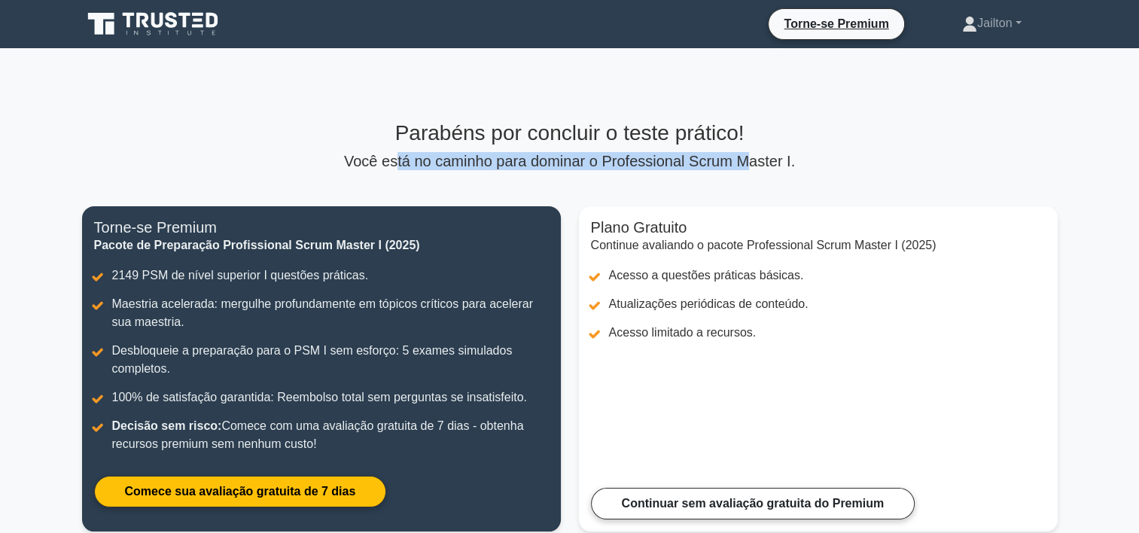
drag, startPoint x: 406, startPoint y: 155, endPoint x: 738, endPoint y: 157, distance: 332.0
click at [738, 157] on p "Você está no caminho para dominar o Professional Scrum Master I." at bounding box center [570, 161] width 976 height 18
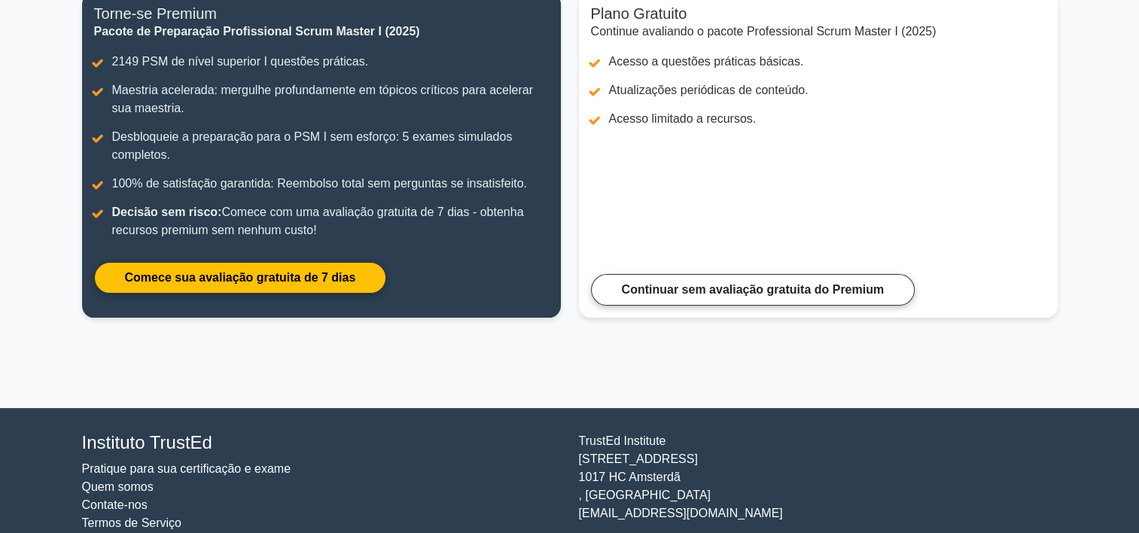
scroll to position [179, 0]
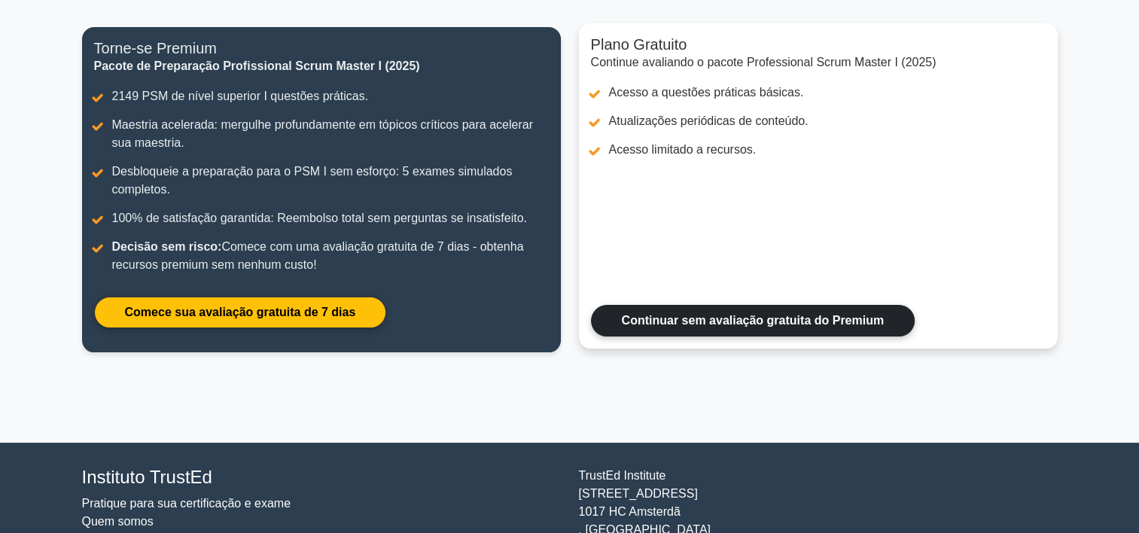
click at [756, 322] on link "Continuar sem avaliação gratuita do Premium" at bounding box center [753, 321] width 324 height 32
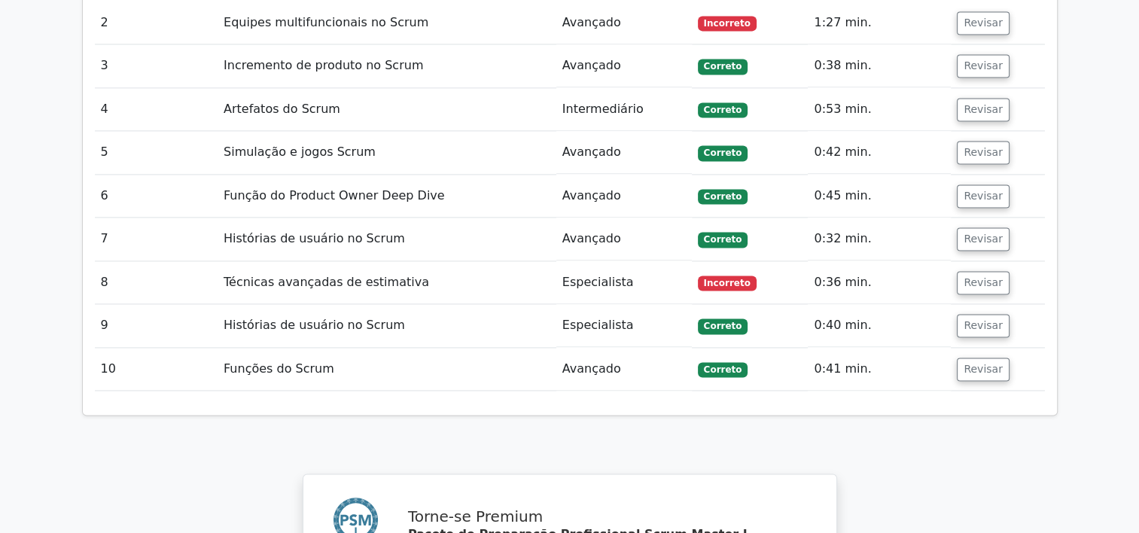
scroll to position [2258, 0]
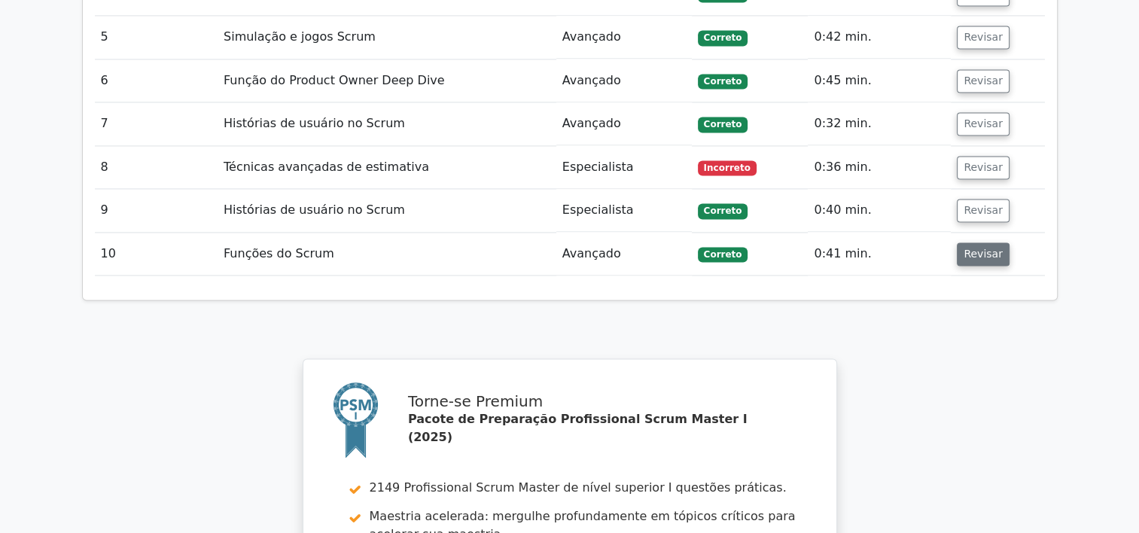
click at [972, 242] on button "Revisar" at bounding box center [983, 253] width 53 height 23
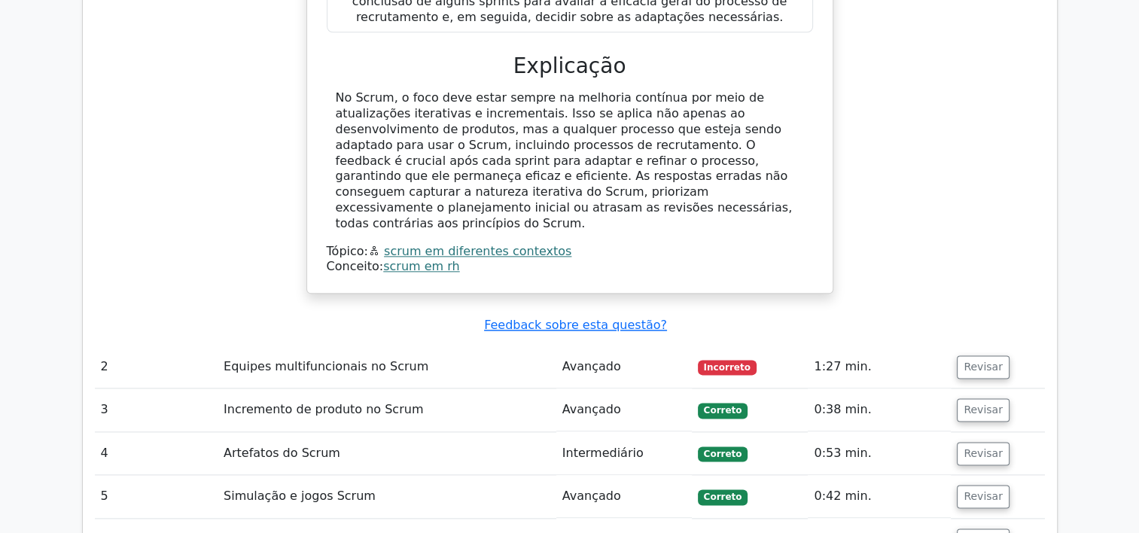
scroll to position [1806, 0]
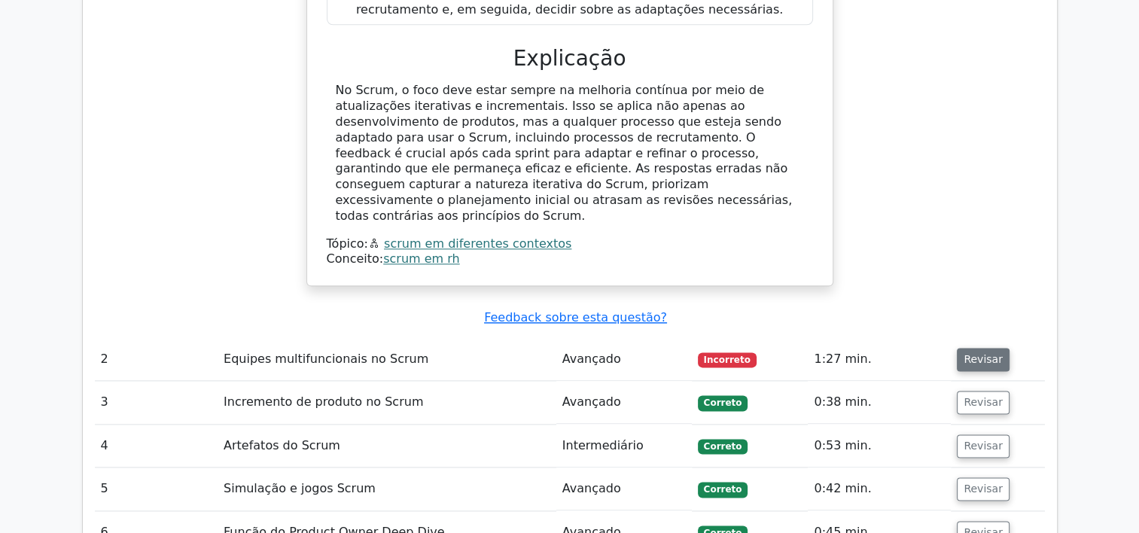
click at [980, 348] on button "Revisar" at bounding box center [983, 359] width 53 height 23
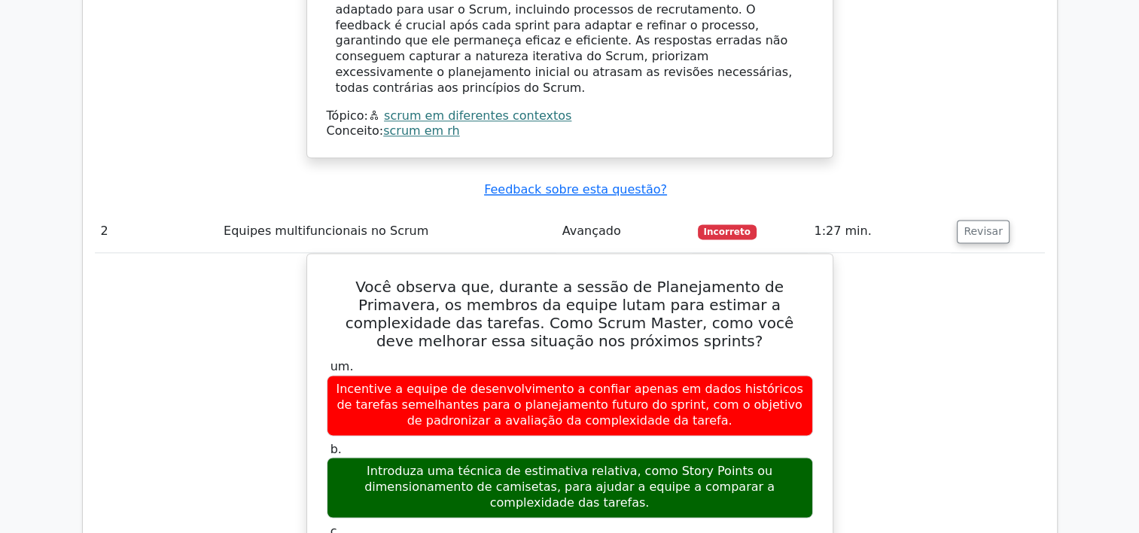
scroll to position [2032, 0]
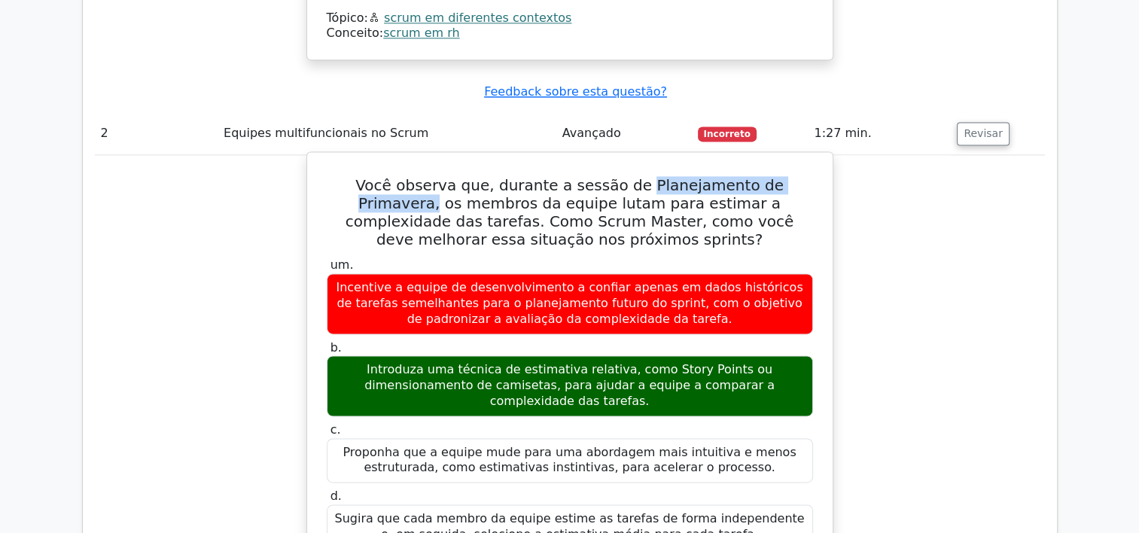
drag, startPoint x: 596, startPoint y: 109, endPoint x: 788, endPoint y: 110, distance: 191.9
click at [788, 176] on h5 "Você observa que, durante a sessão de Planejamento de Primavera, os membros da …" at bounding box center [569, 212] width 489 height 72
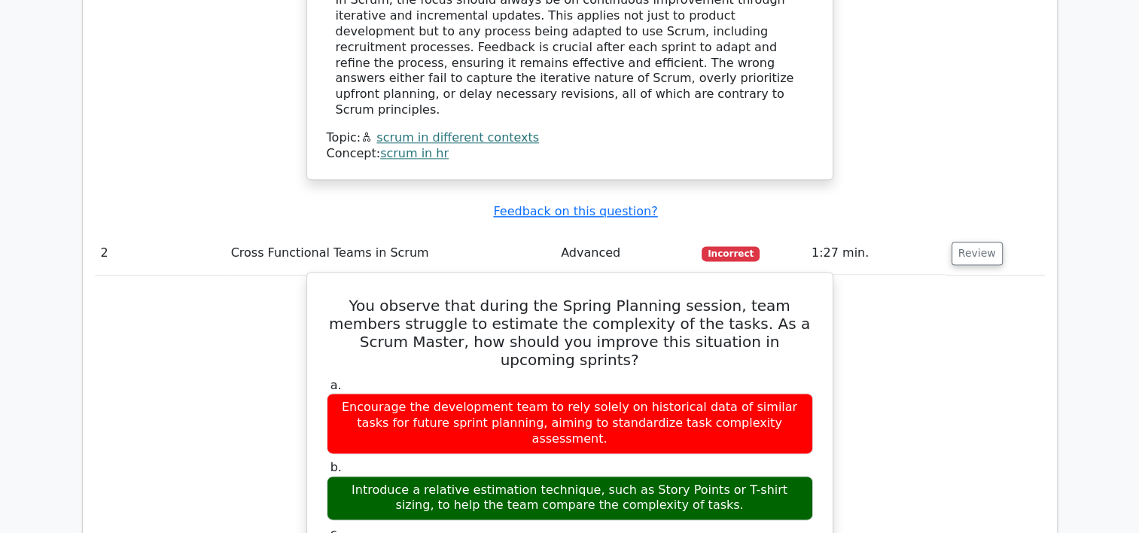
scroll to position [1882, 0]
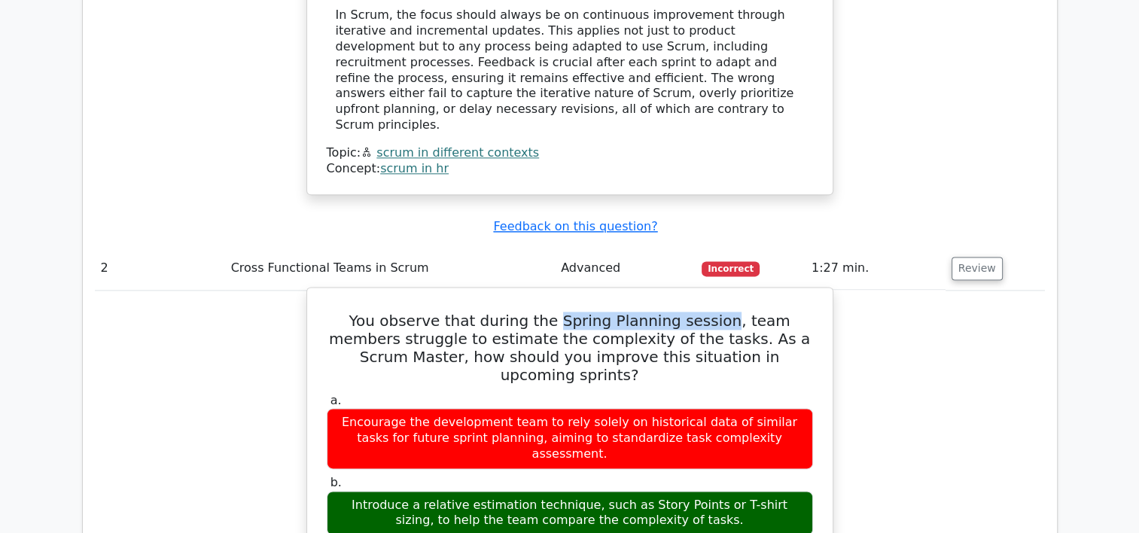
drag, startPoint x: 533, startPoint y: 226, endPoint x: 691, endPoint y: 224, distance: 158.1
click at [691, 312] on h5 "You observe that during the Spring Planning session, team members struggle to e…" at bounding box center [569, 348] width 489 height 72
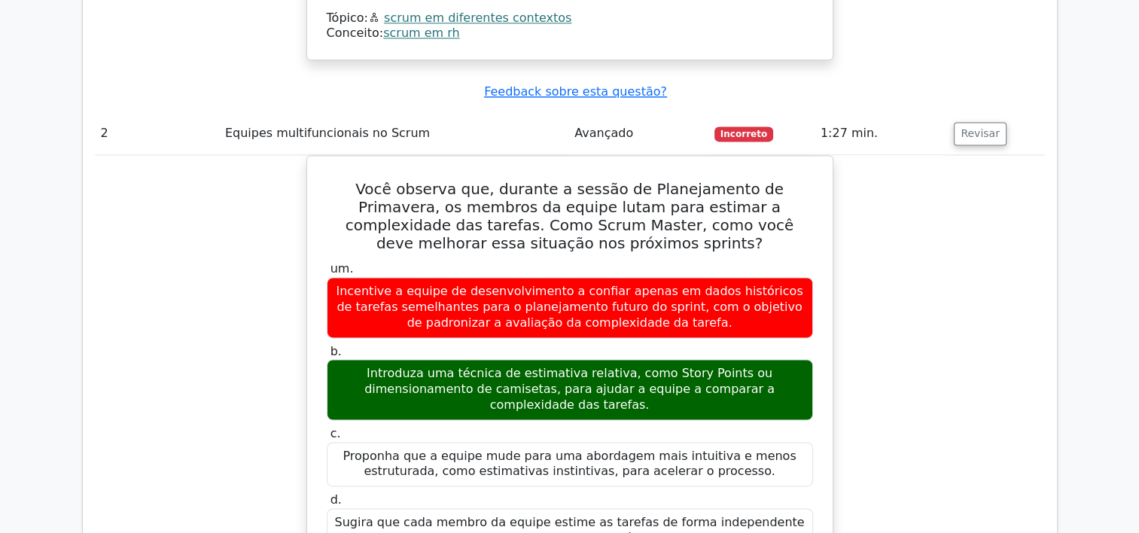
scroll to position [2016, 0]
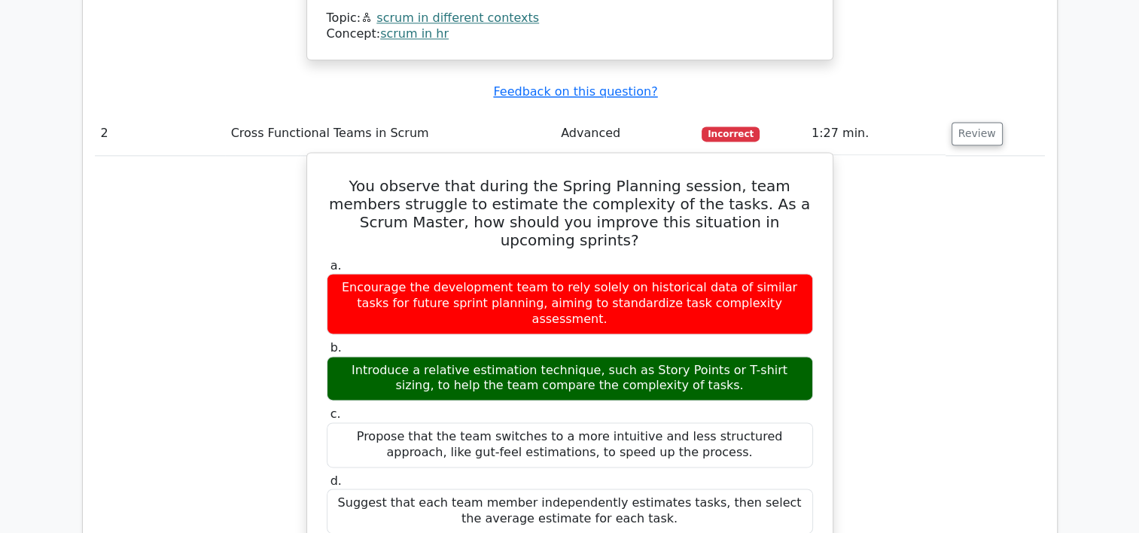
drag, startPoint x: 607, startPoint y: 245, endPoint x: 762, endPoint y: 250, distance: 154.4
click at [762, 356] on div "Introduce a relative estimation technique, such as Story Points or T-shirt sizi…" at bounding box center [570, 378] width 486 height 45
copy div "Story Points or T-shirt sizing"
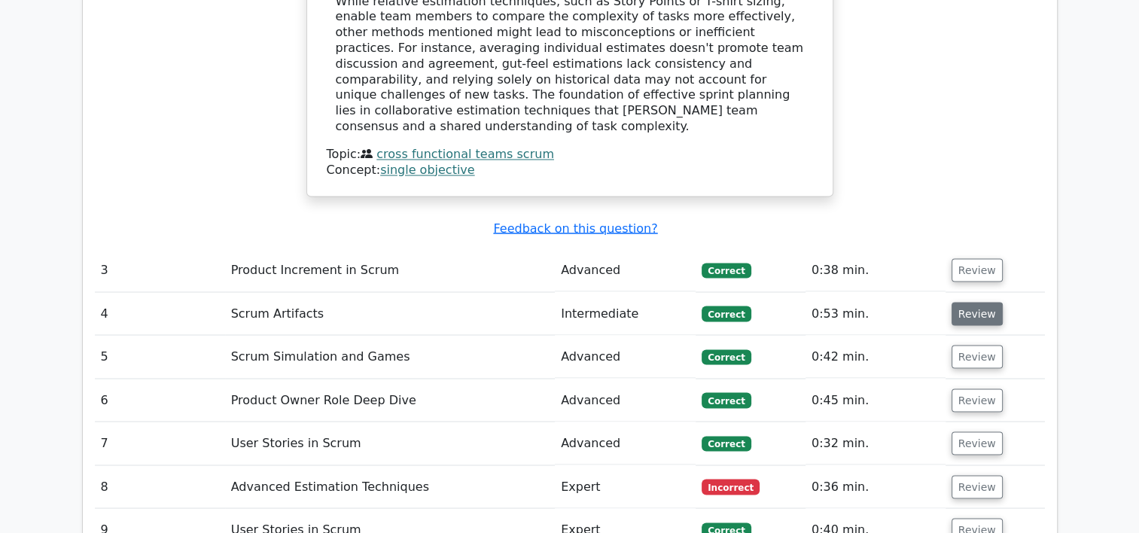
scroll to position [2694, 0]
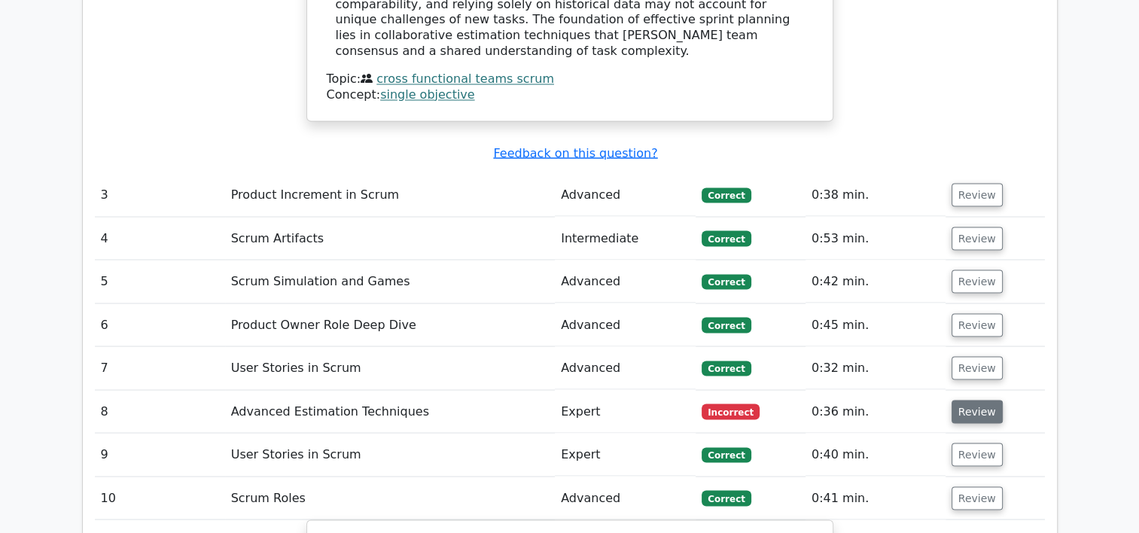
click at [958, 400] on button "Review" at bounding box center [976, 411] width 51 height 23
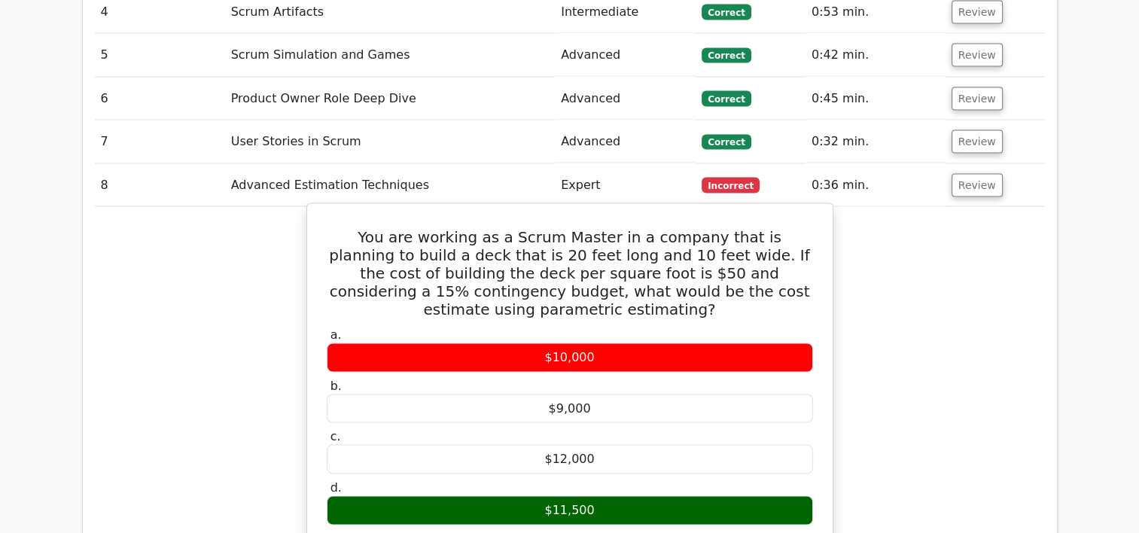
scroll to position [2995, 0]
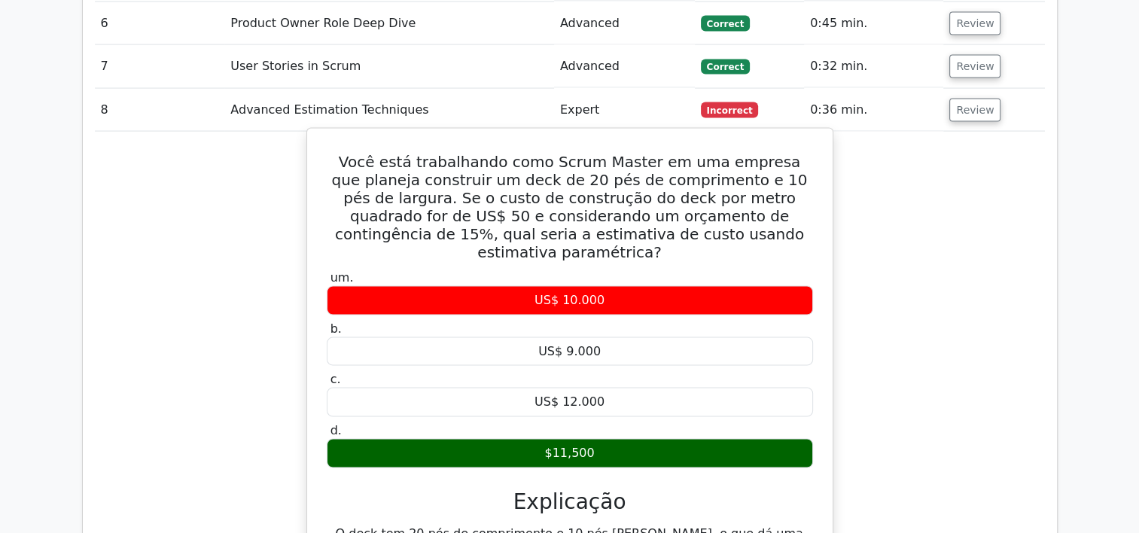
drag, startPoint x: 336, startPoint y: 385, endPoint x: 598, endPoint y: 439, distance: 268.1
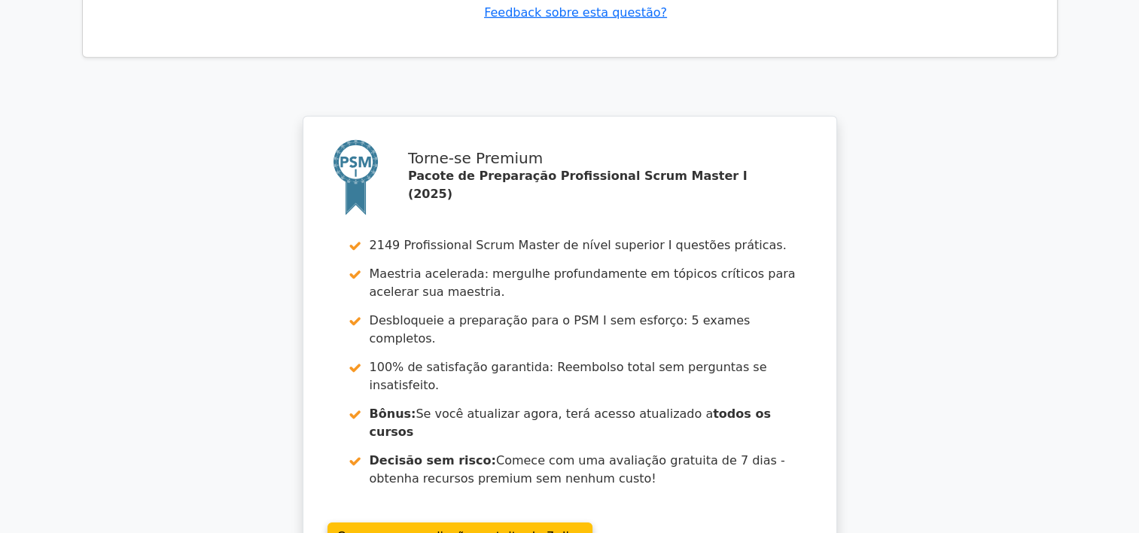
scroll to position [4651, 0]
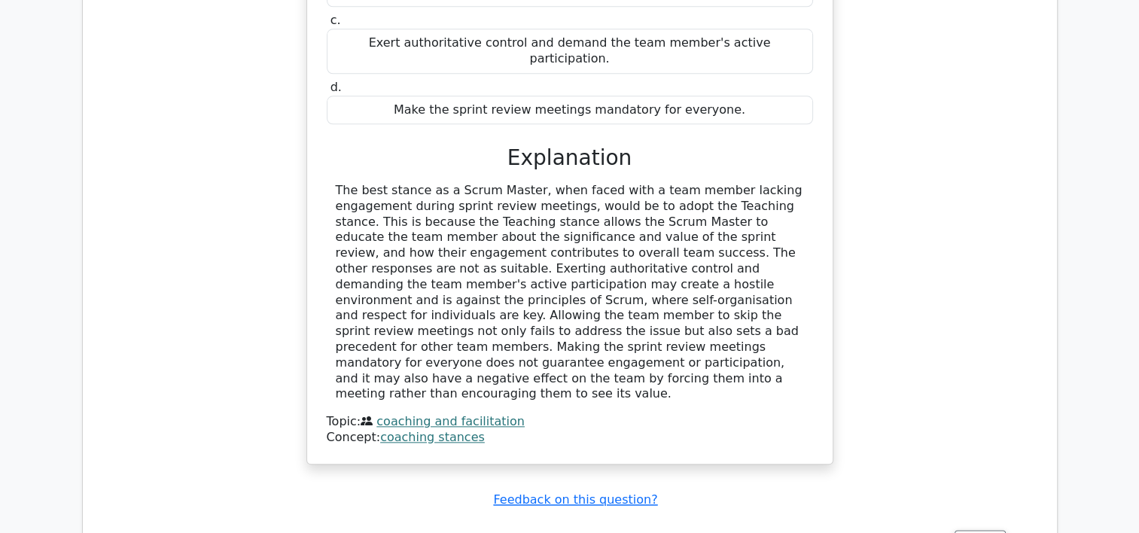
scroll to position [2032, 0]
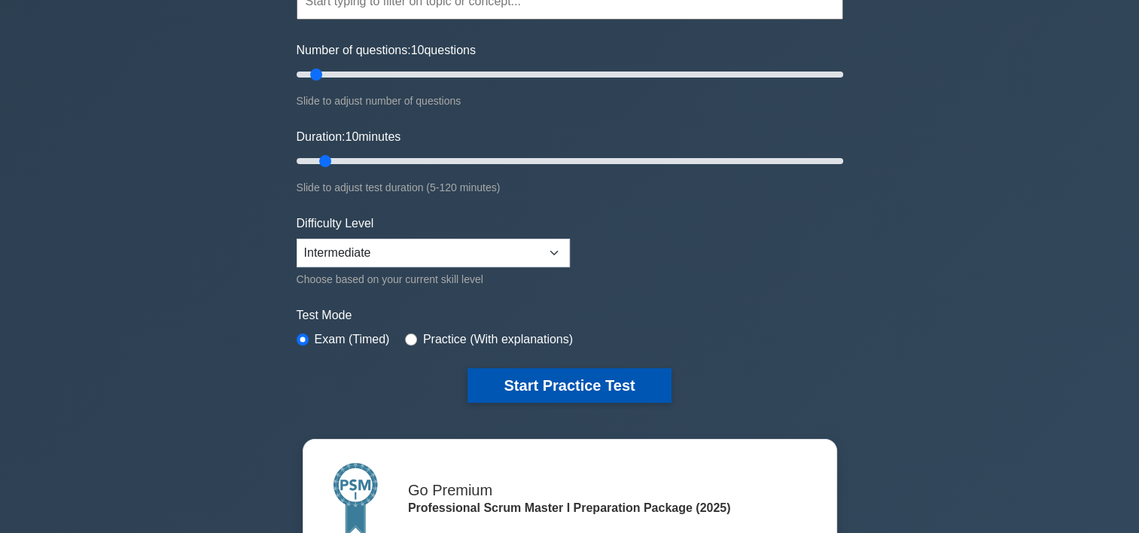
scroll to position [151, 0]
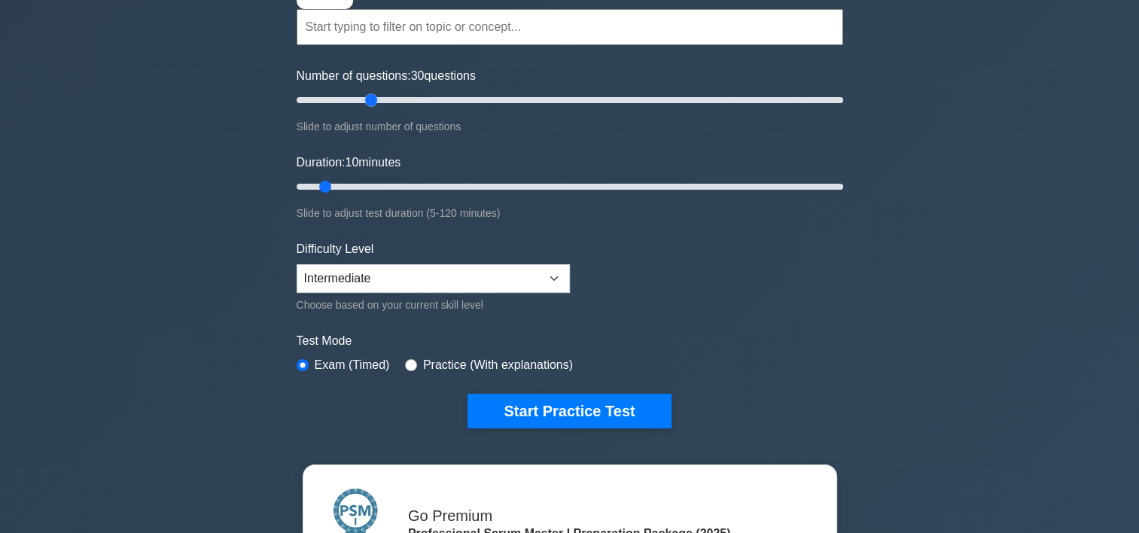
drag, startPoint x: 319, startPoint y: 97, endPoint x: 368, endPoint y: 100, distance: 49.0
click at [368, 100] on input "Number of questions: 30 questions" at bounding box center [570, 100] width 546 height 18
drag, startPoint x: 368, startPoint y: 100, endPoint x: 314, endPoint y: 99, distance: 54.2
click at [314, 99] on input "Number of questions: 10 questions" at bounding box center [570, 100] width 546 height 18
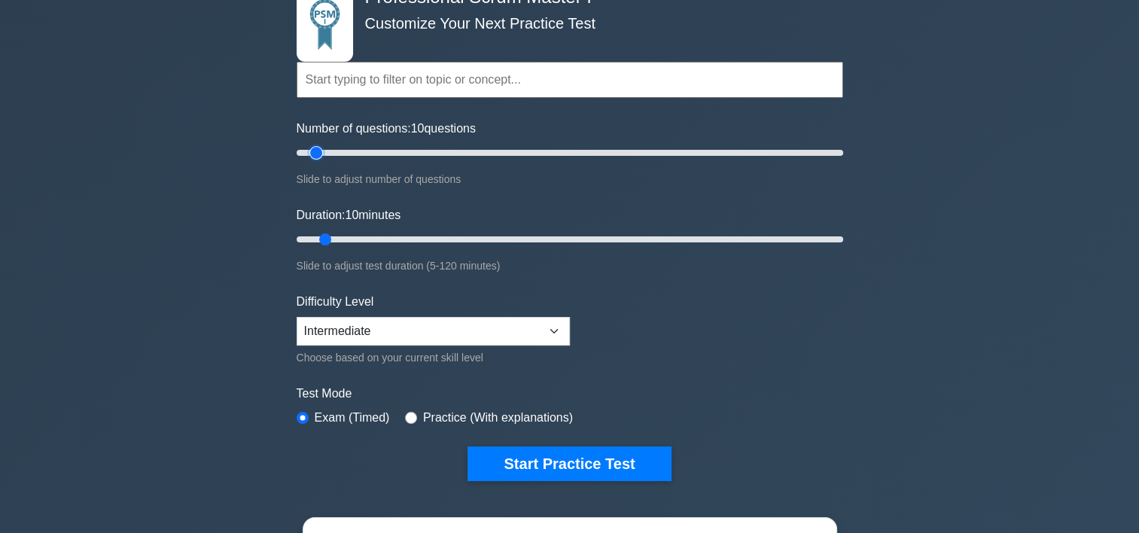
scroll to position [75, 0]
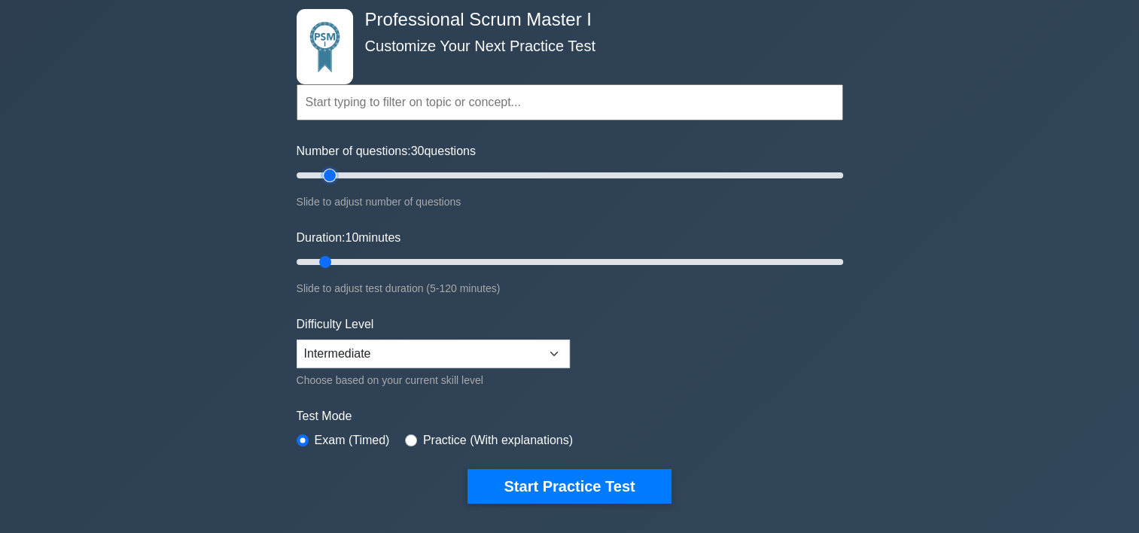
type input "10"
click at [315, 166] on input "Number of questions: 10 questions" at bounding box center [570, 175] width 546 height 18
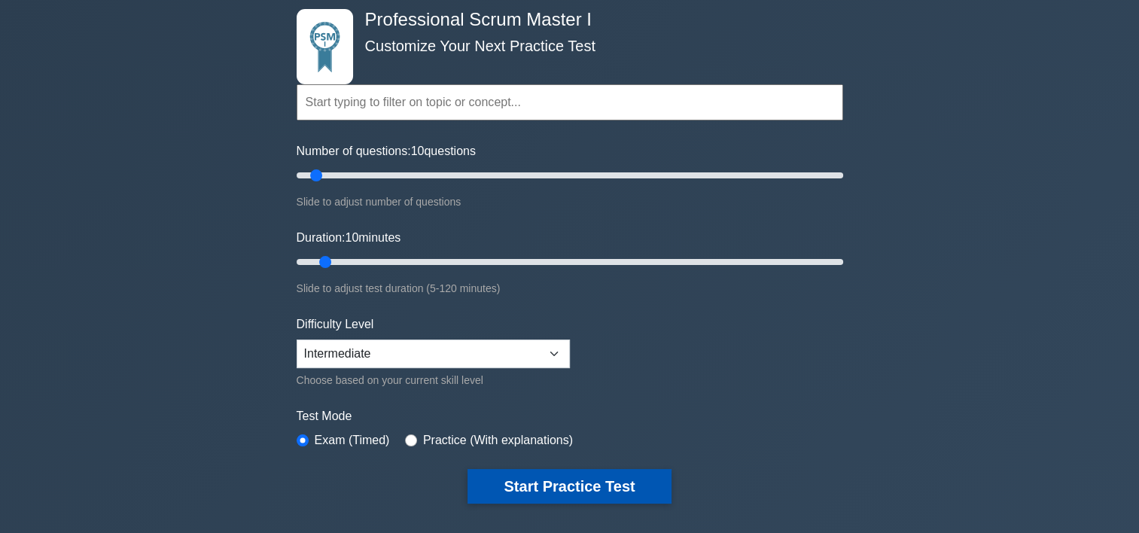
click at [576, 481] on button "Start Practice Test" at bounding box center [568, 486] width 203 height 35
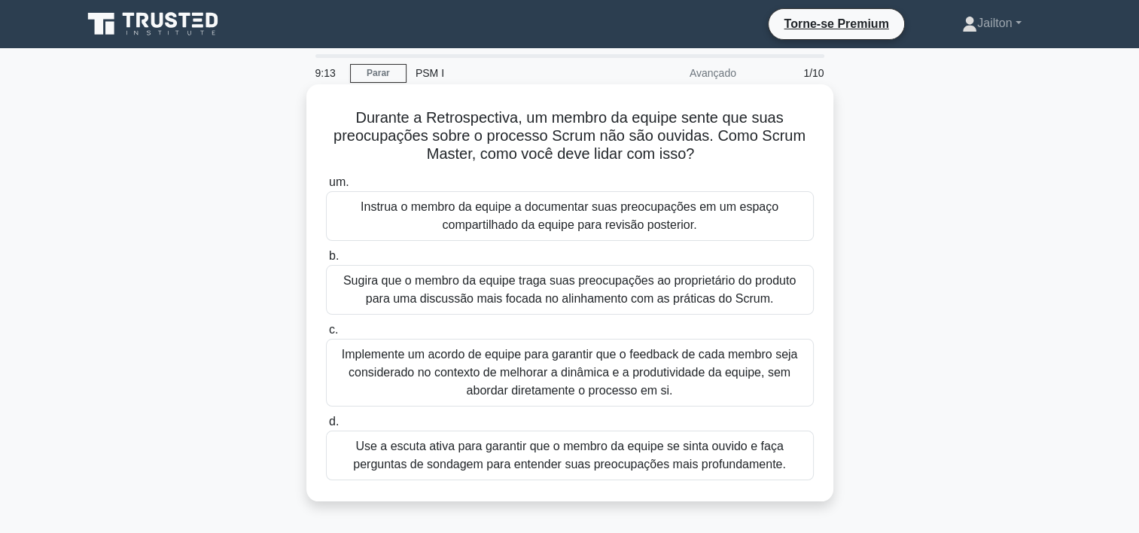
click at [557, 459] on div "Use a escuta ativa para garantir que o membro da equipe se sinta ouvido e faça …" at bounding box center [570, 456] width 488 height 50
click at [326, 427] on input "d. Use a escuta ativa para garantir que o membro da equipe se sinta ouvido e fa…" at bounding box center [326, 422] width 0 height 10
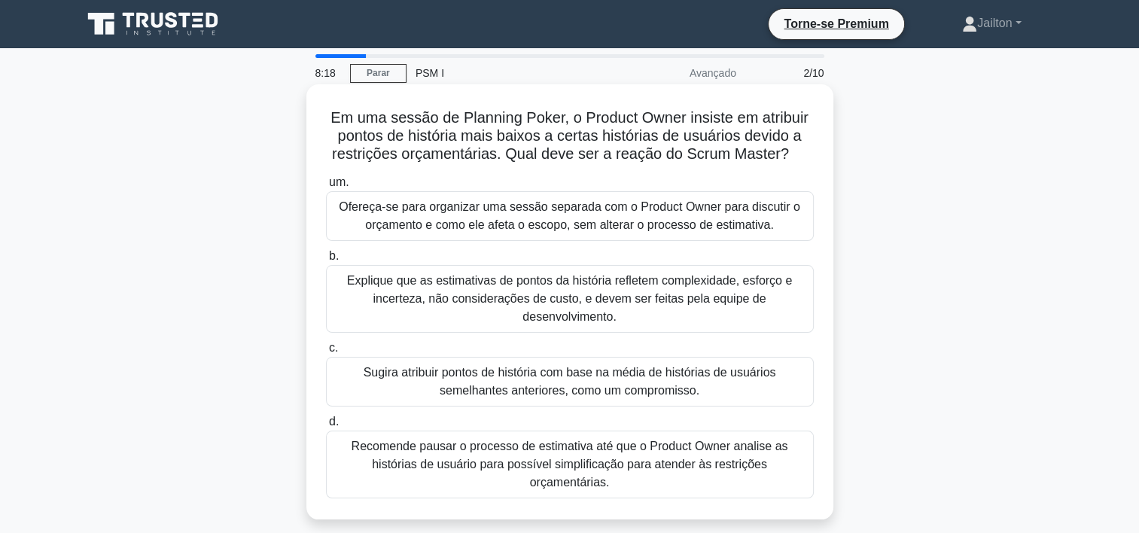
click at [674, 450] on div "Recomende pausar o processo de estimativa até que o Product Owner analise as hi…" at bounding box center [570, 465] width 488 height 68
click at [326, 427] on input "d. Recomende pausar o processo de estimativa até que o Product Owner analise as…" at bounding box center [326, 422] width 0 height 10
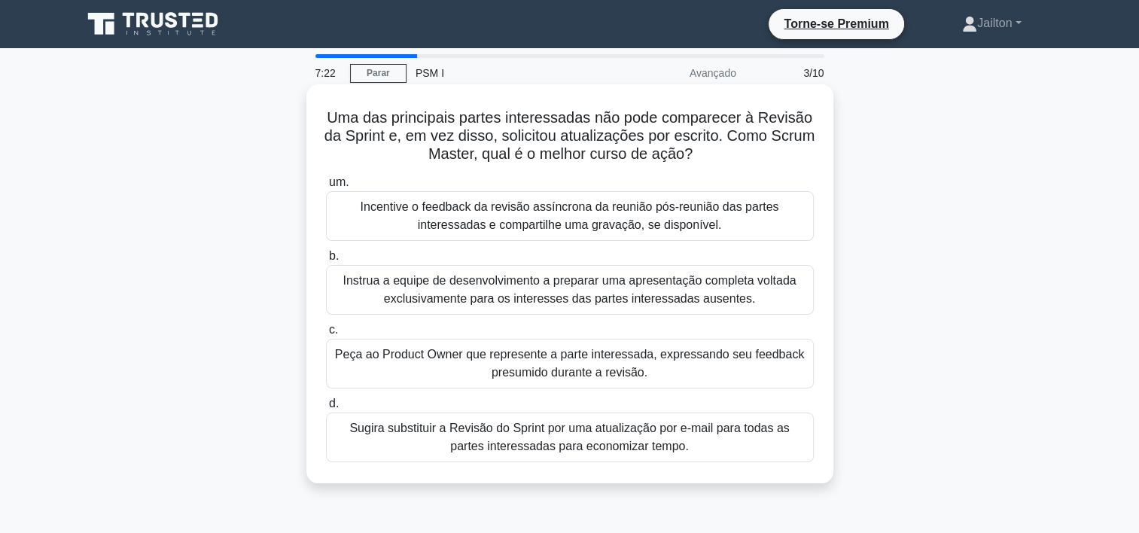
click at [574, 365] on div "Peça ao Product Owner que represente a parte interessada, expressando seu feedb…" at bounding box center [570, 364] width 488 height 50
click at [326, 335] on input "c. Peça ao Product Owner que represente a parte interessada, expressando seu fe…" at bounding box center [326, 330] width 0 height 10
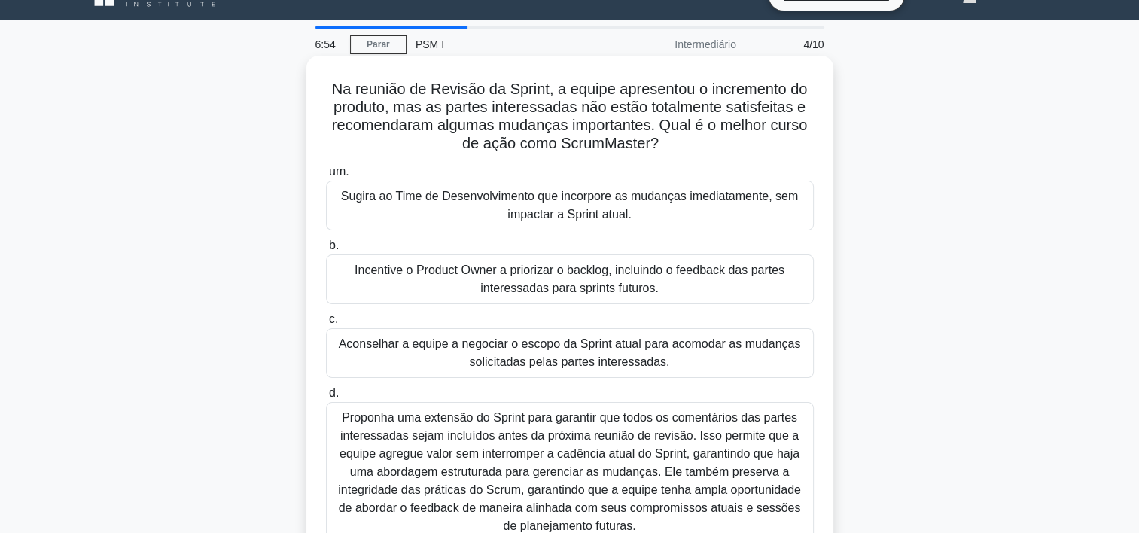
scroll to position [75, 0]
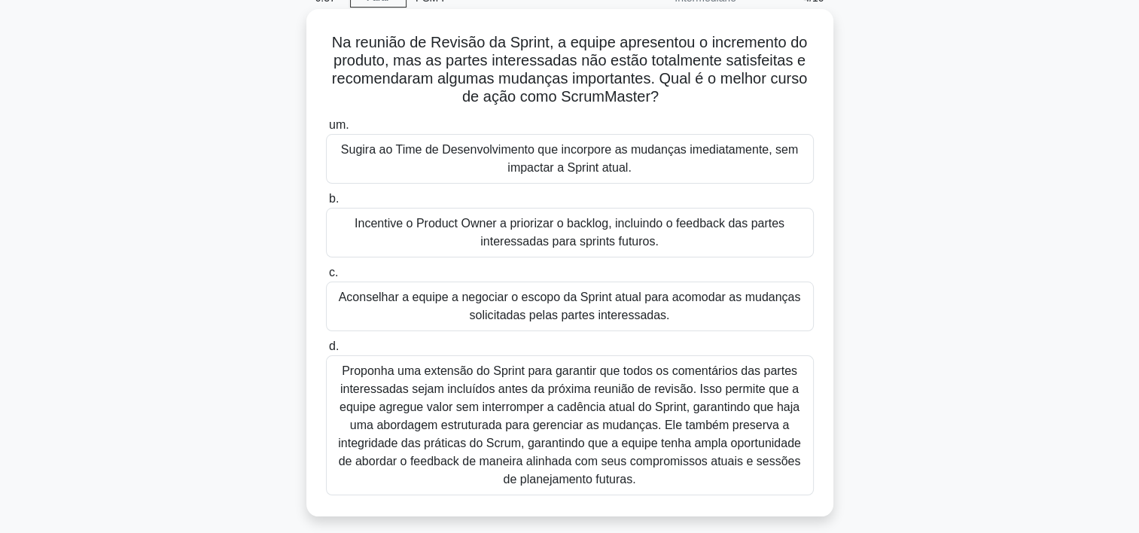
click at [531, 421] on div "Proponha uma extensão do Sprint para garantir que todos os comentários das part…" at bounding box center [570, 425] width 488 height 140
click at [326, 352] on input "d. Proponha uma extensão do Sprint para garantir que todos os comentários das p…" at bounding box center [326, 347] width 0 height 10
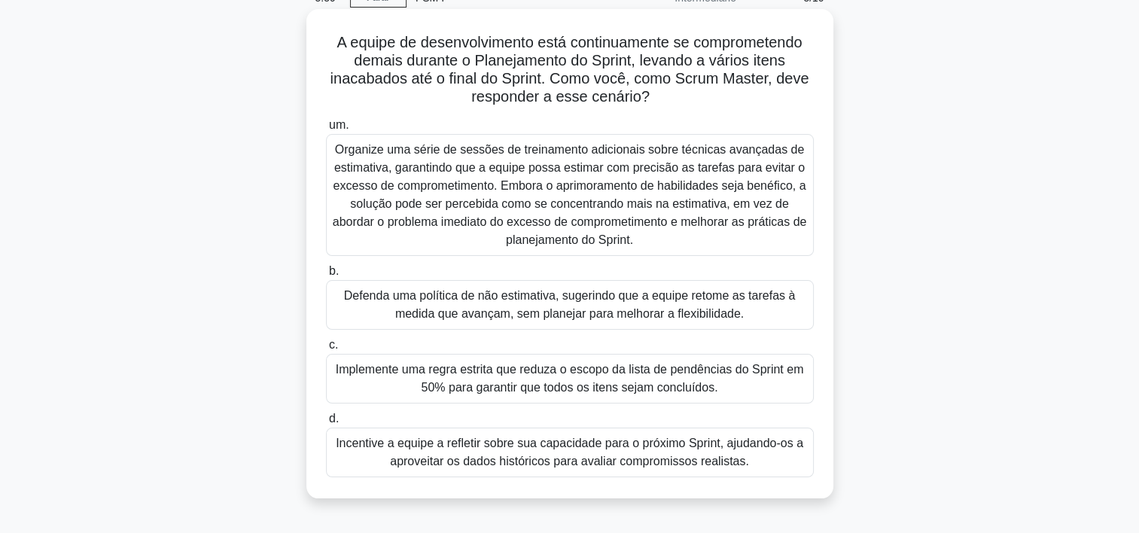
click at [574, 455] on div "Incentive a equipe a refletir sobre sua capacidade para o próximo Sprint, ajuda…" at bounding box center [570, 453] width 488 height 50
click at [326, 424] on input "d. Incentive a equipe a refletir sobre sua capacidade para o próximo Sprint, aj…" at bounding box center [326, 419] width 0 height 10
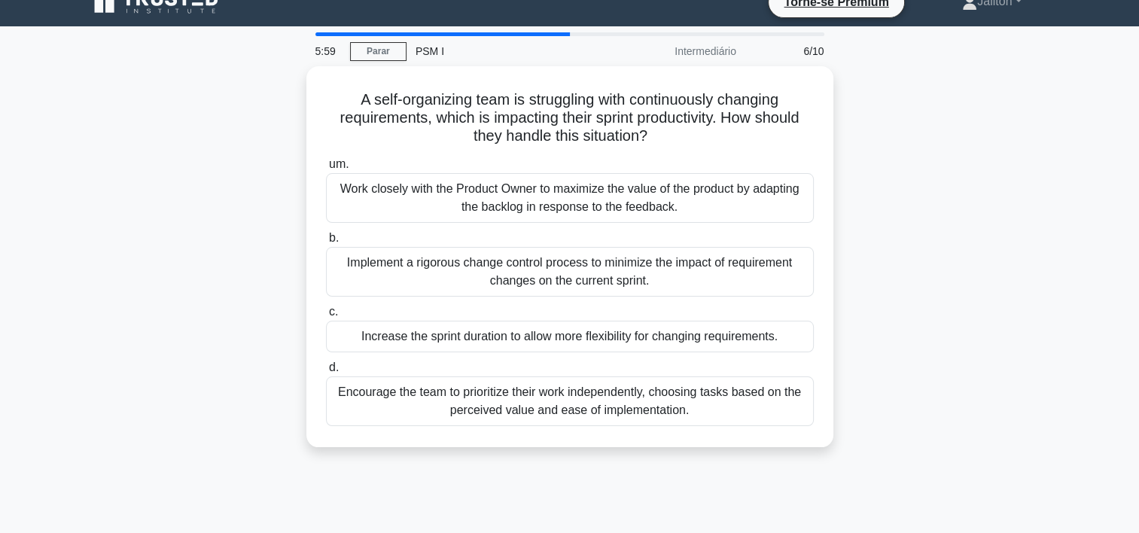
scroll to position [0, 0]
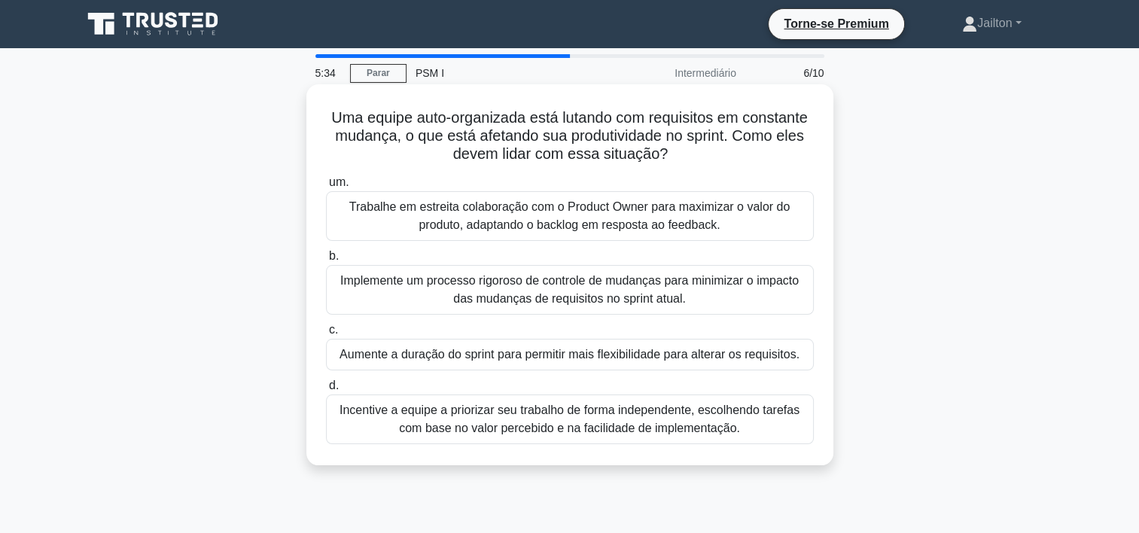
click at [613, 221] on div "Trabalhe em estreita colaboração com o Product Owner para maximizar o valor do …" at bounding box center [570, 216] width 488 height 50
click at [326, 187] on input "um. Trabalhe em estreita colaboração com o Product Owner para maximizar o valor…" at bounding box center [326, 183] width 0 height 10
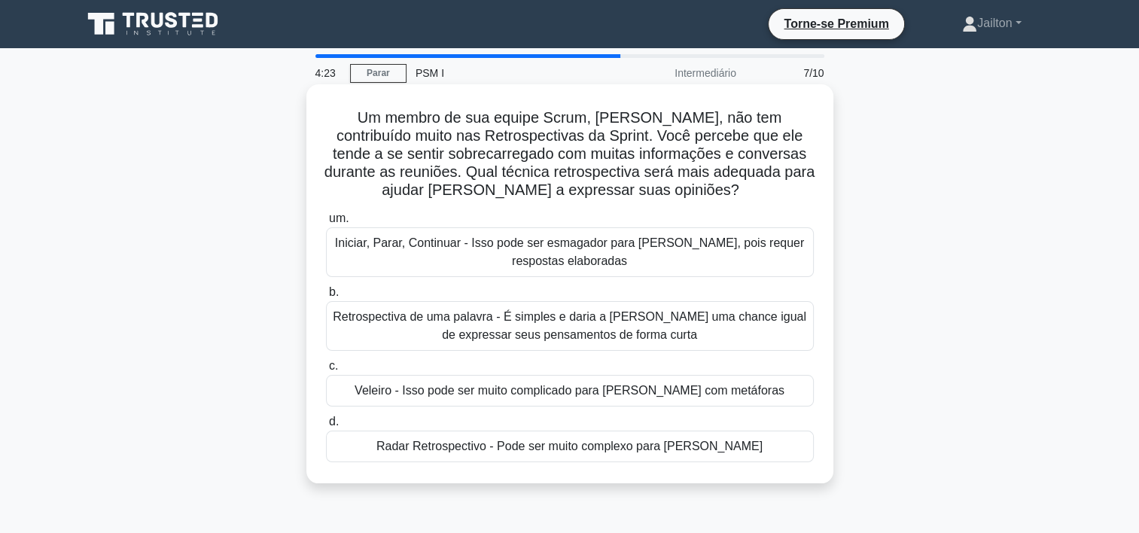
click at [488, 331] on div "Retrospectiva de uma palavra - É simples e daria a [PERSON_NAME] uma chance igu…" at bounding box center [570, 326] width 488 height 50
click at [326, 297] on input "b. Retrospectiva de uma palavra - É simples e daria a [PERSON_NAME] uma chance …" at bounding box center [326, 293] width 0 height 10
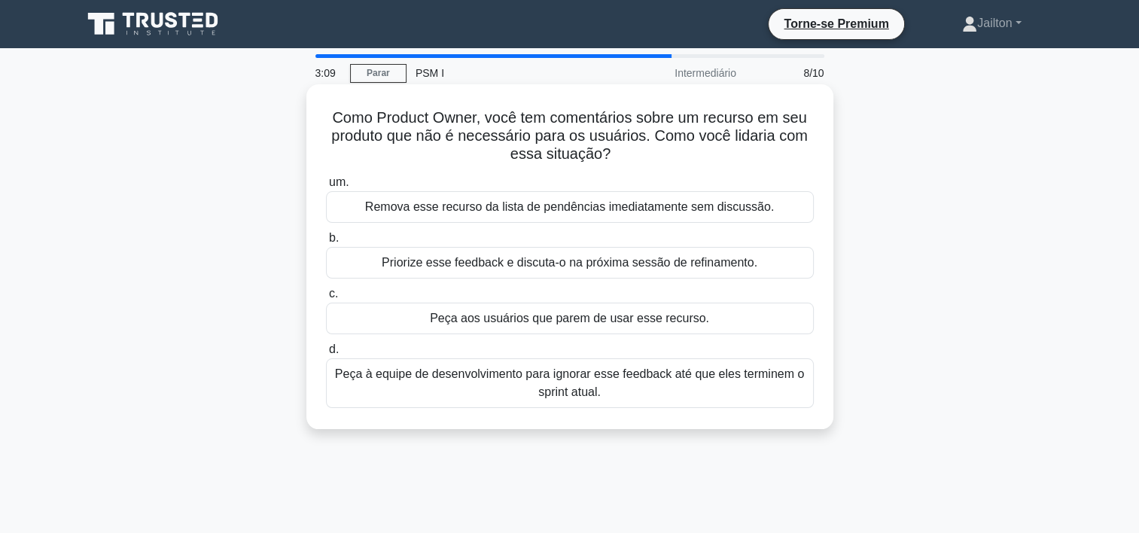
click at [583, 209] on div "Remova esse recurso da lista de pendências imediatamente sem discussão." at bounding box center [570, 207] width 488 height 32
click at [326, 187] on input "um. Remova esse recurso da lista de pendências imediatamente sem discussão." at bounding box center [326, 183] width 0 height 10
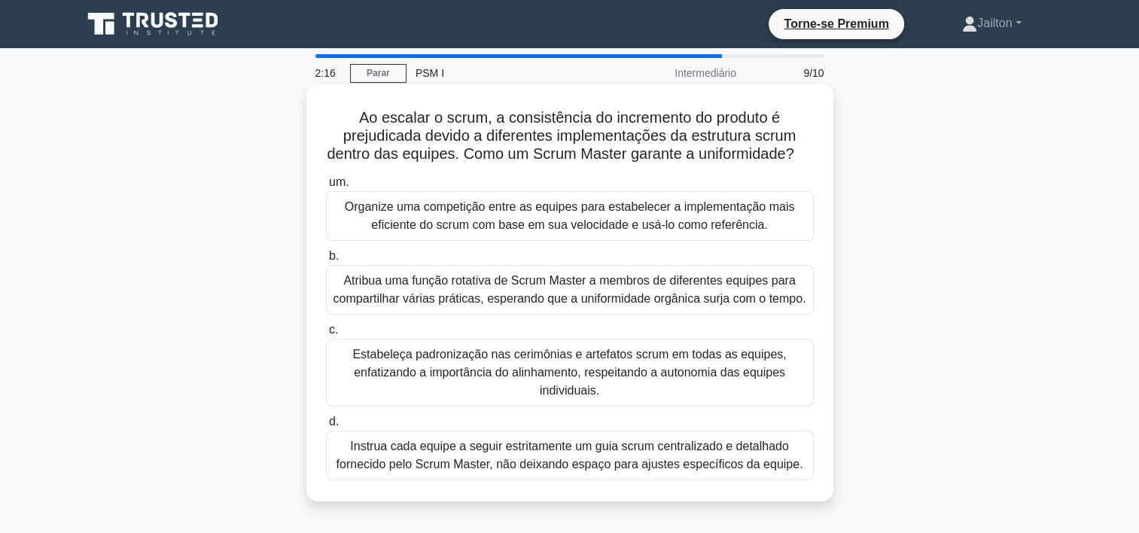
click at [561, 383] on div "Estabeleça padronização nas cerimônias e artefatos scrum em todas as equipes, e…" at bounding box center [570, 373] width 488 height 68
click at [326, 335] on input "c. Estabeleça padronização nas cerimônias e artefatos scrum em todas as equipes…" at bounding box center [326, 330] width 0 height 10
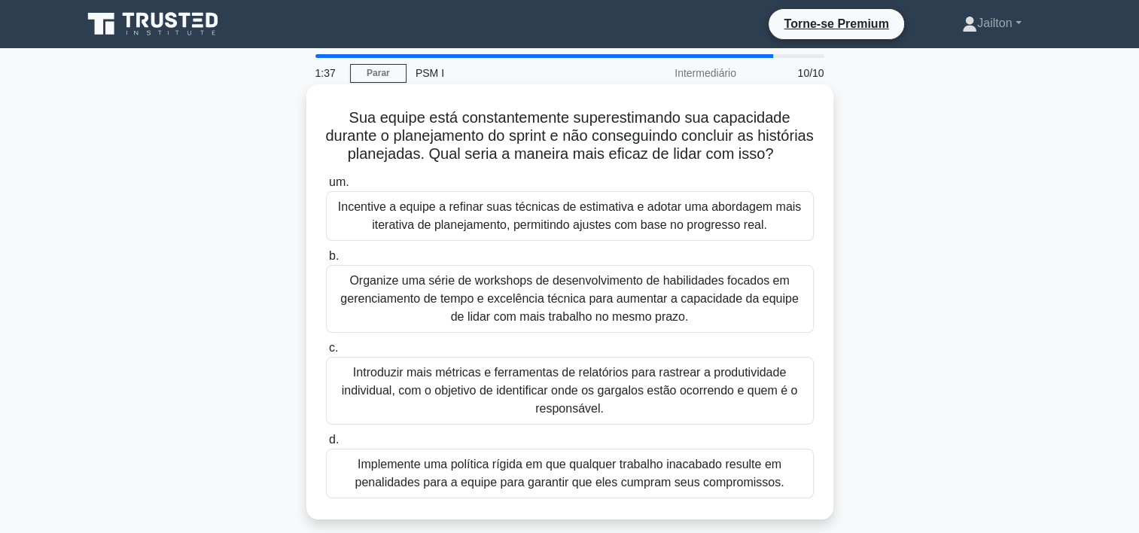
scroll to position [75, 0]
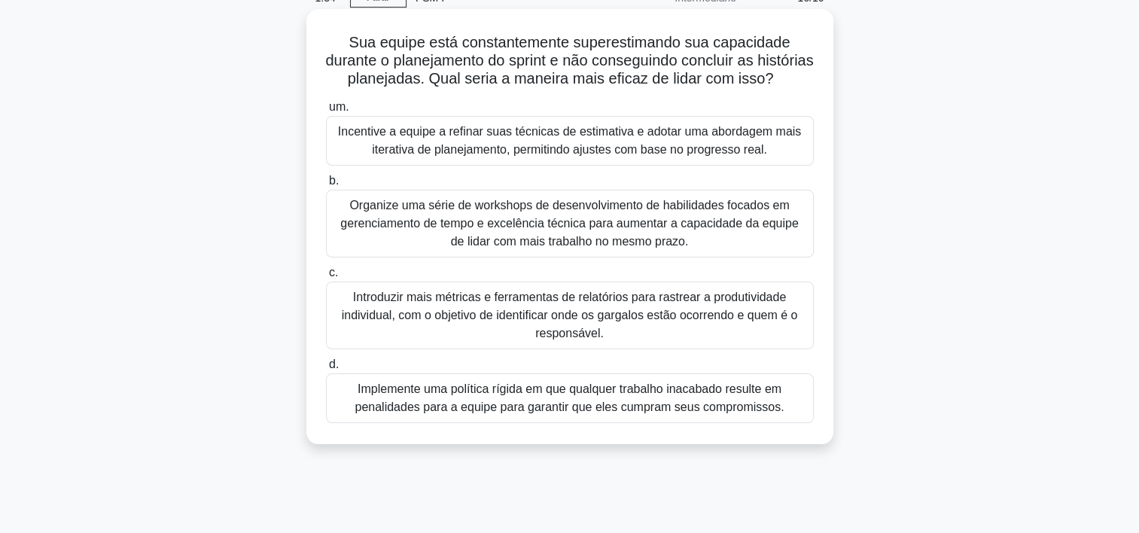
click at [464, 156] on div "Incentive a equipe a refinar suas técnicas de estimativa e adotar uma abordagem…" at bounding box center [570, 141] width 488 height 50
click at [326, 112] on input "um. Incentive a equipe a refinar suas técnicas de estimativa e adotar uma abord…" at bounding box center [326, 107] width 0 height 10
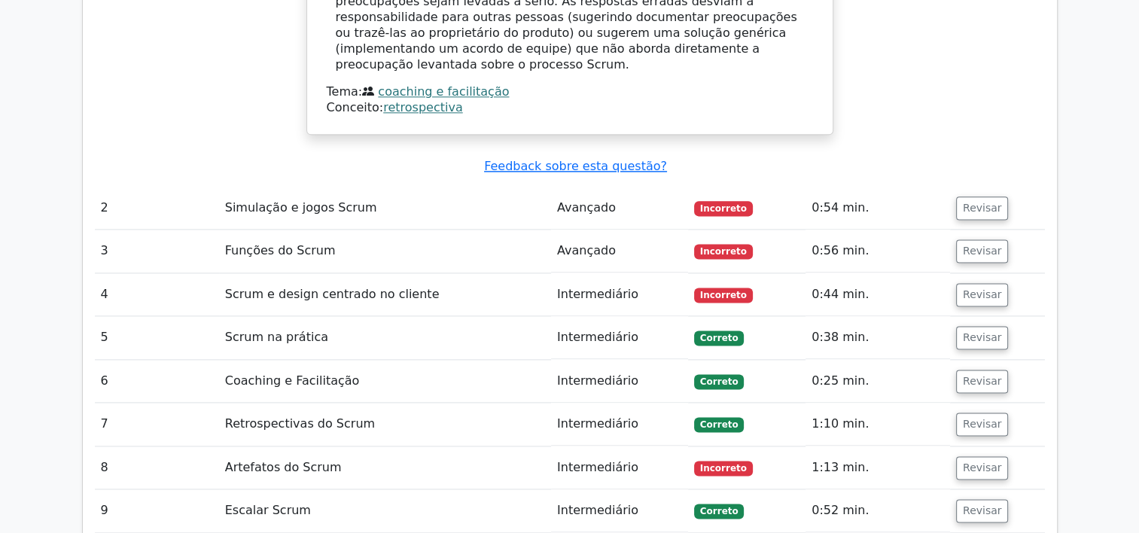
scroll to position [1957, 0]
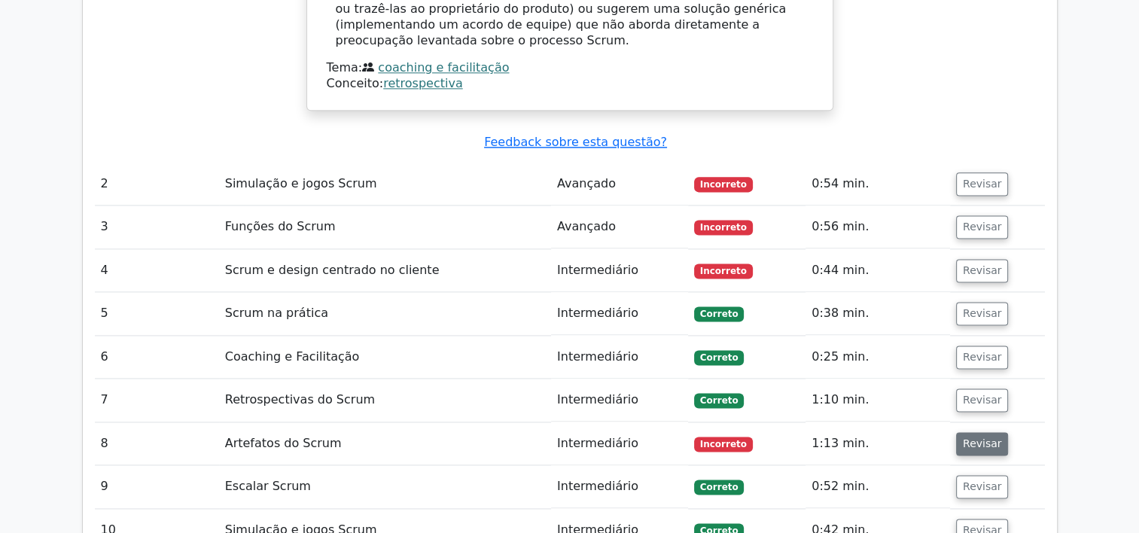
click at [979, 432] on button "Revisar" at bounding box center [982, 443] width 53 height 23
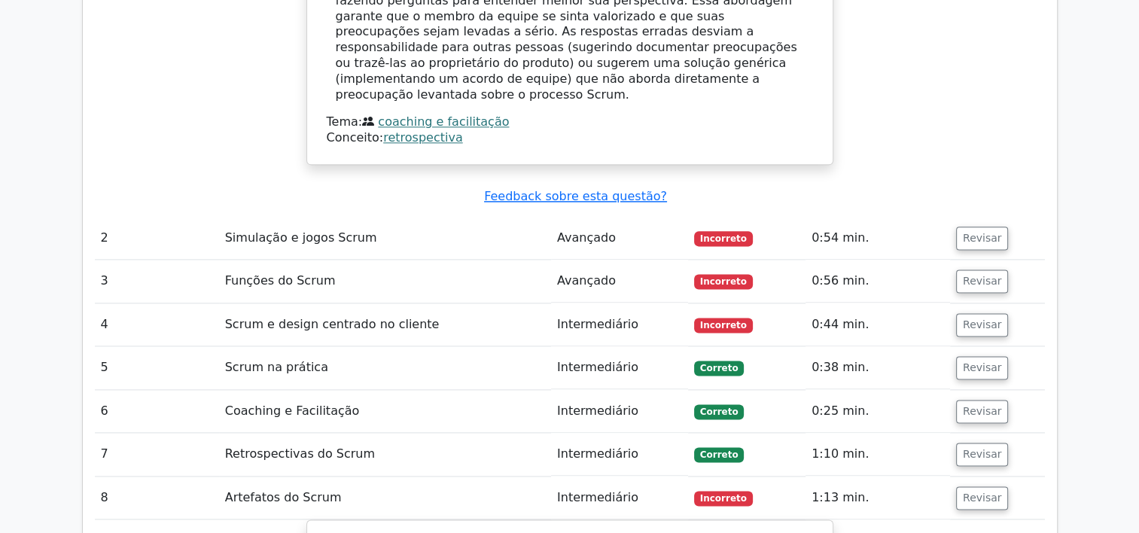
scroll to position [1882, 0]
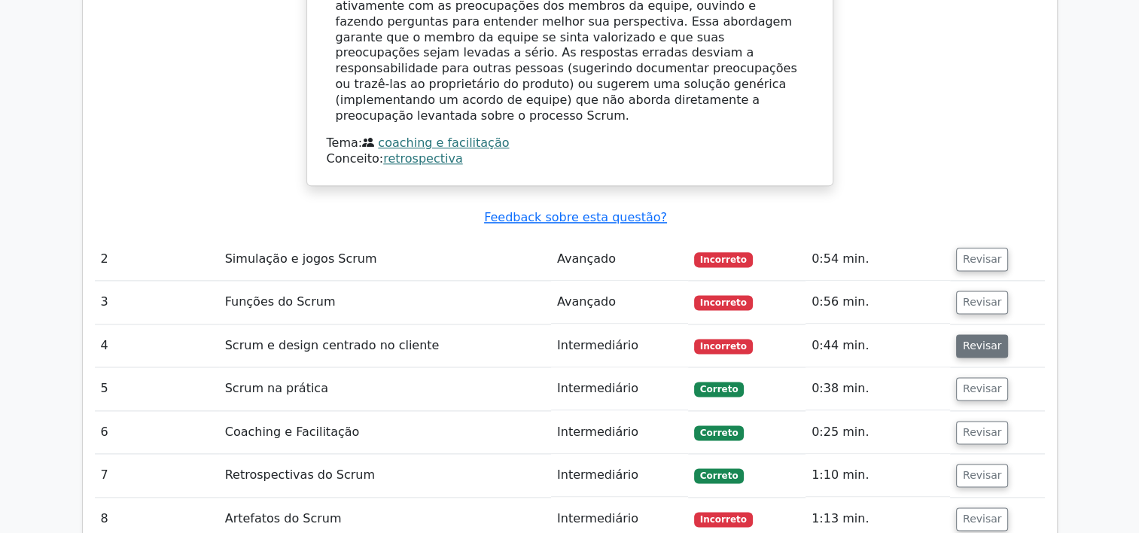
click at [972, 334] on button "Revisar" at bounding box center [982, 345] width 53 height 23
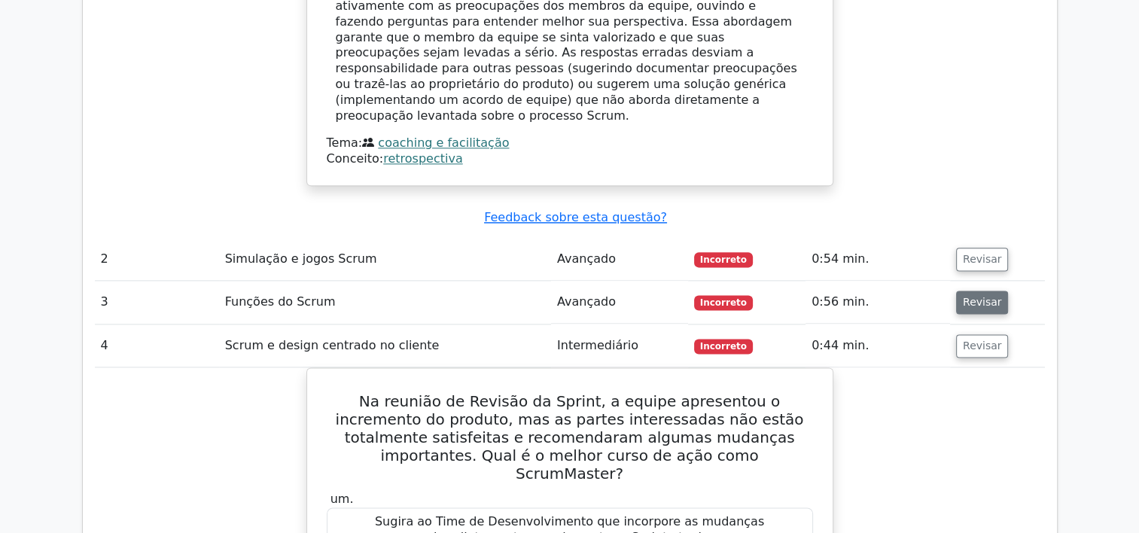
click at [984, 291] on button "Revisar" at bounding box center [982, 302] width 53 height 23
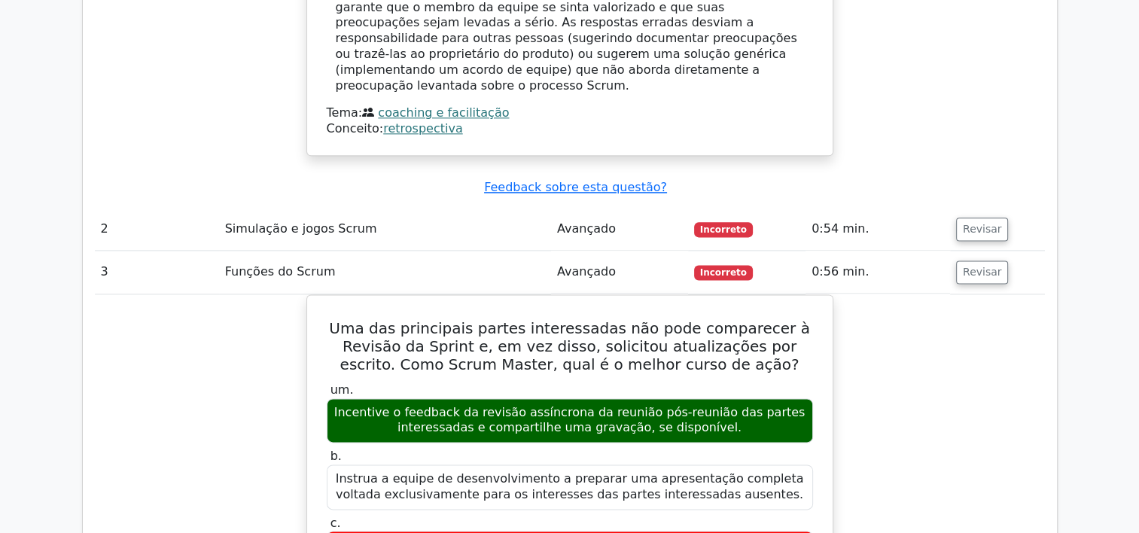
scroll to position [1957, 0]
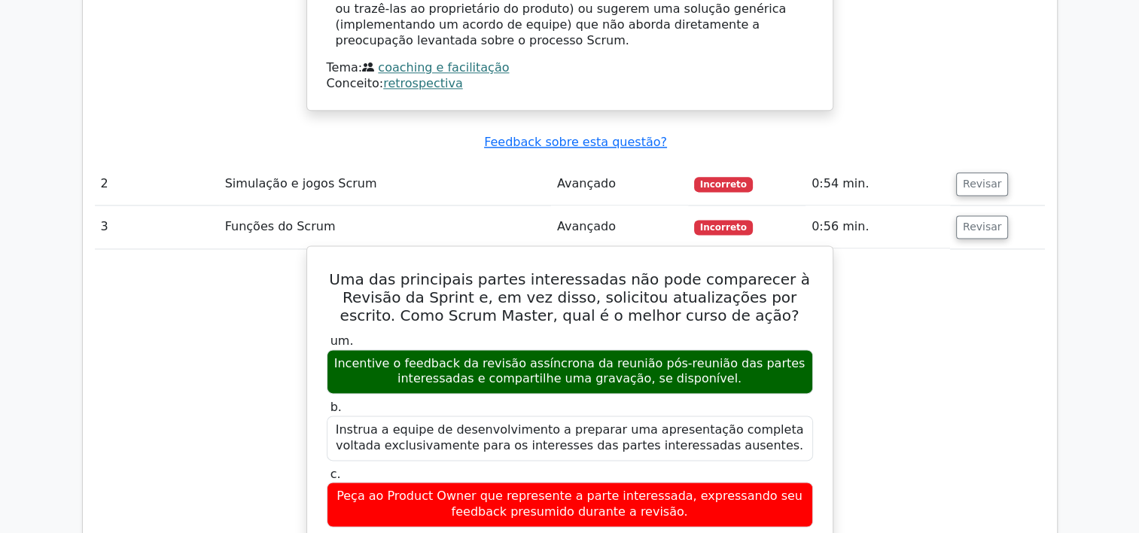
click at [489, 349] on div "Incentive o feedback da revisão assíncrona da reunião pós-reunião das partes in…" at bounding box center [570, 371] width 486 height 45
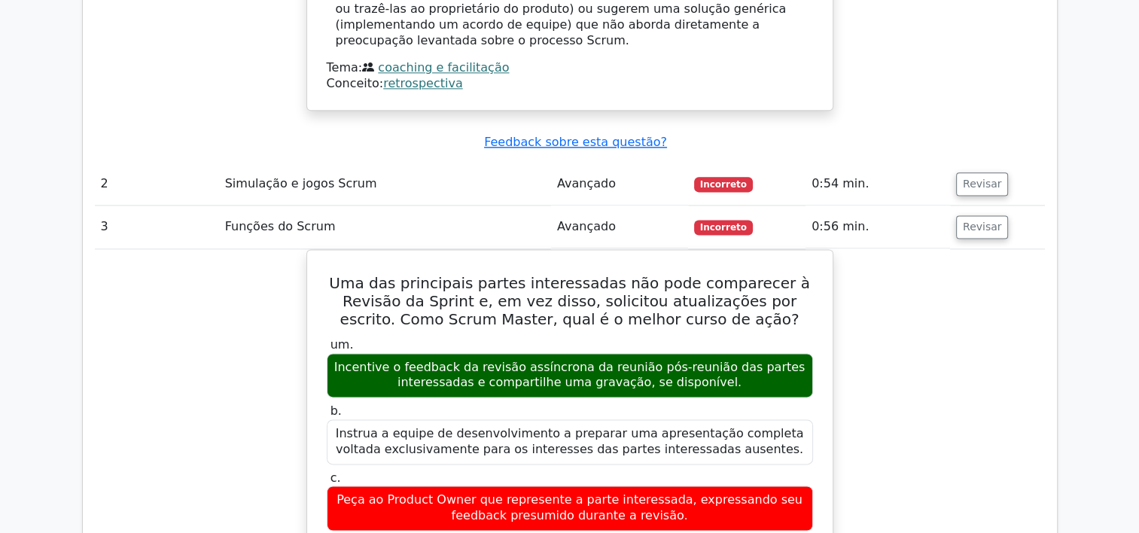
drag, startPoint x: 939, startPoint y: 269, endPoint x: 948, endPoint y: 321, distance: 52.7
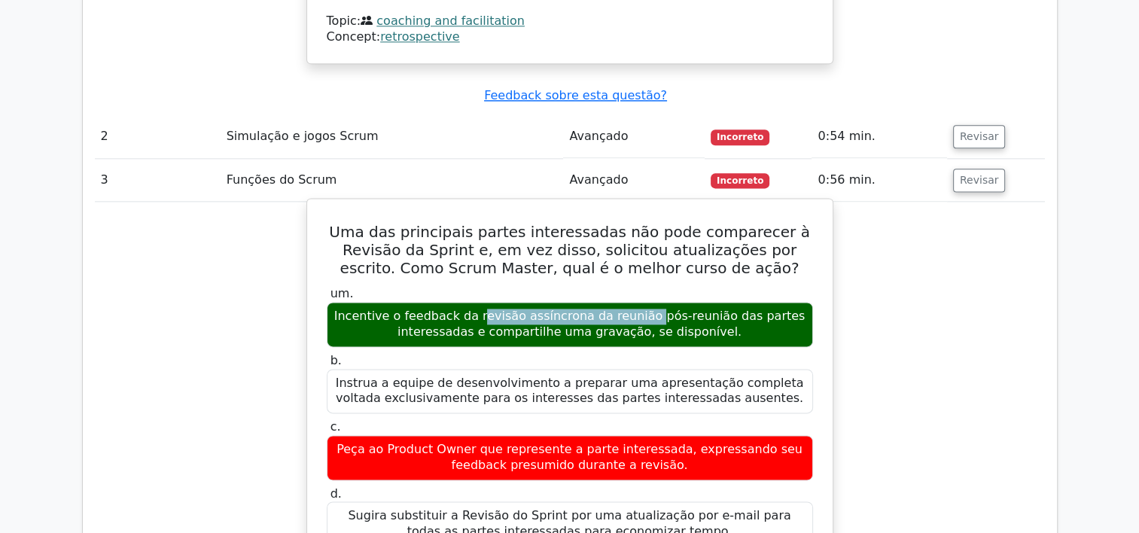
drag, startPoint x: 489, startPoint y: 244, endPoint x: 650, endPoint y: 245, distance: 160.3
click at [650, 302] on div "Incentive o feedback da revisão assíncrona da reunião pós-reunião das partes in…" at bounding box center [570, 324] width 486 height 45
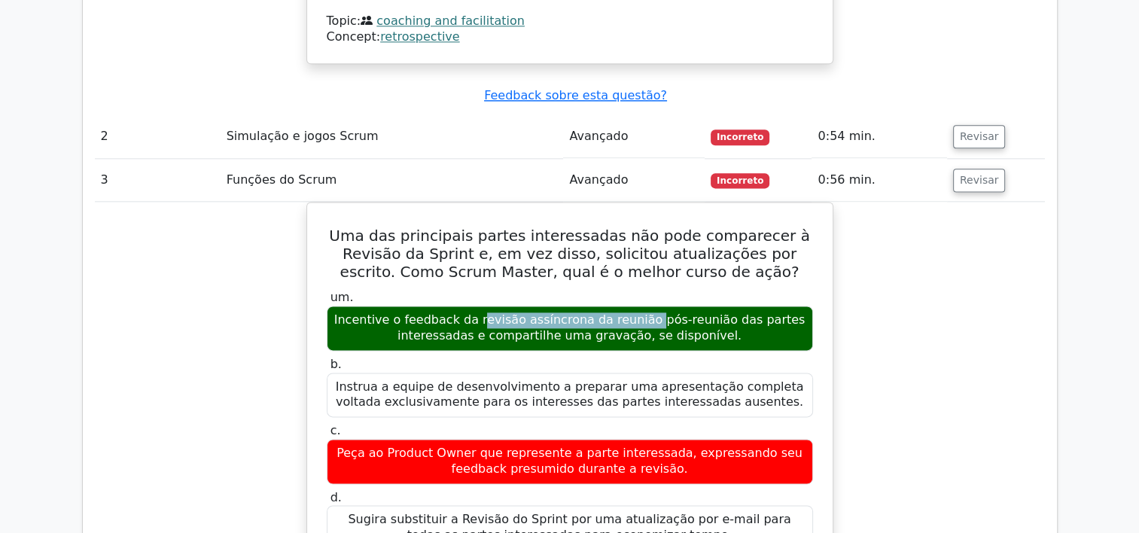
copy div "revisão assíncrona da reunião"
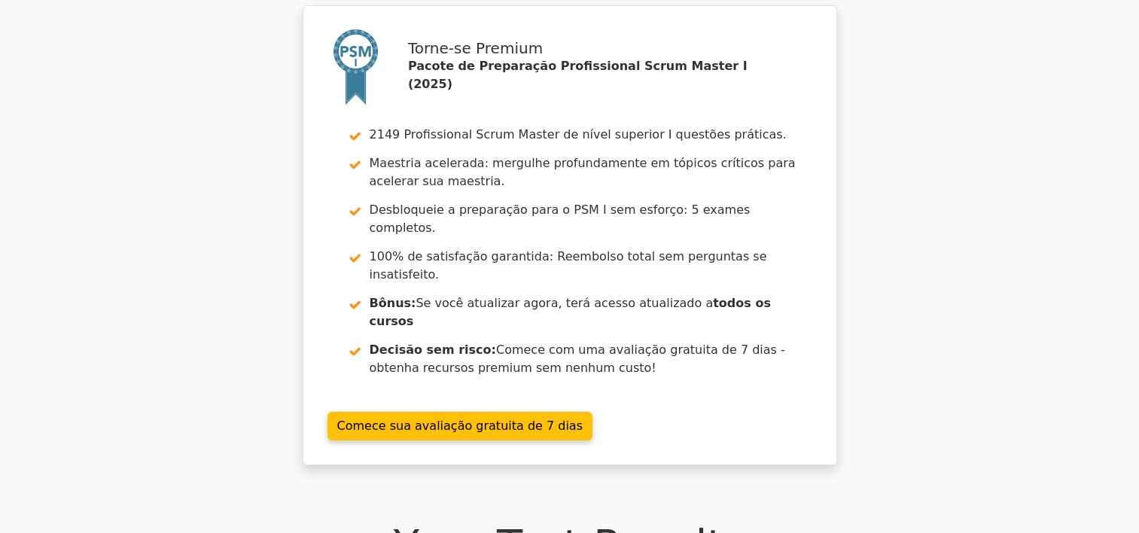
scroll to position [0, 0]
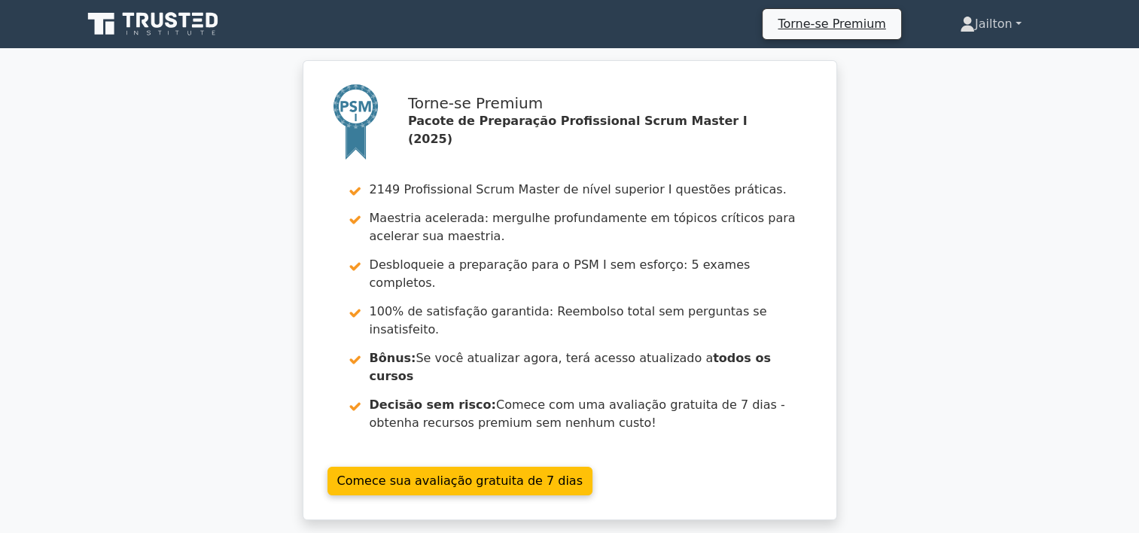
click at [1015, 20] on link "Jailton" at bounding box center [991, 24] width 134 height 30
click at [951, 61] on link "Perfil" at bounding box center [983, 59] width 119 height 24
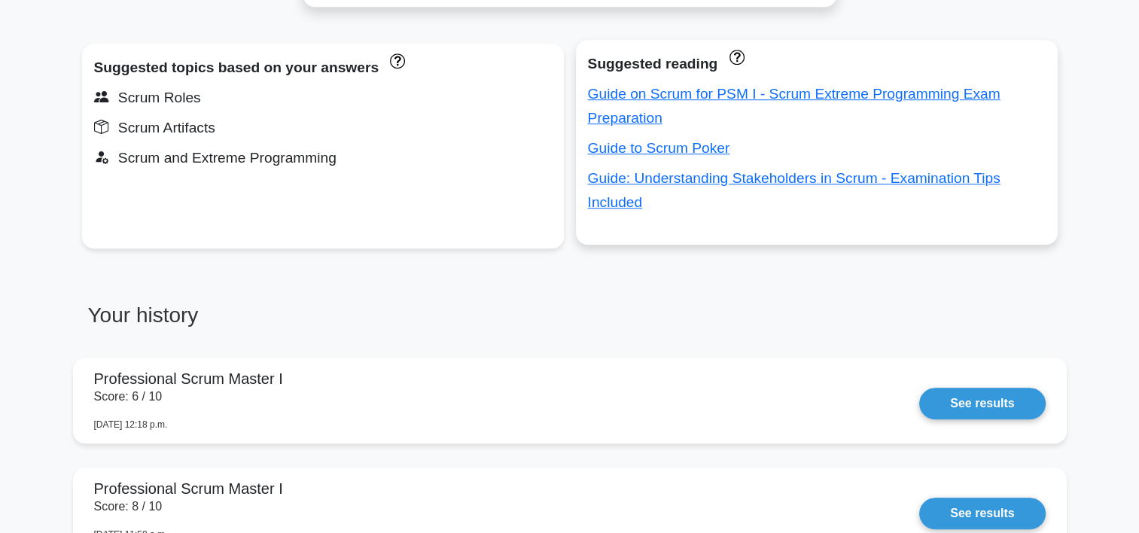
scroll to position [1041, 0]
